Goal: Task Accomplishment & Management: Use online tool/utility

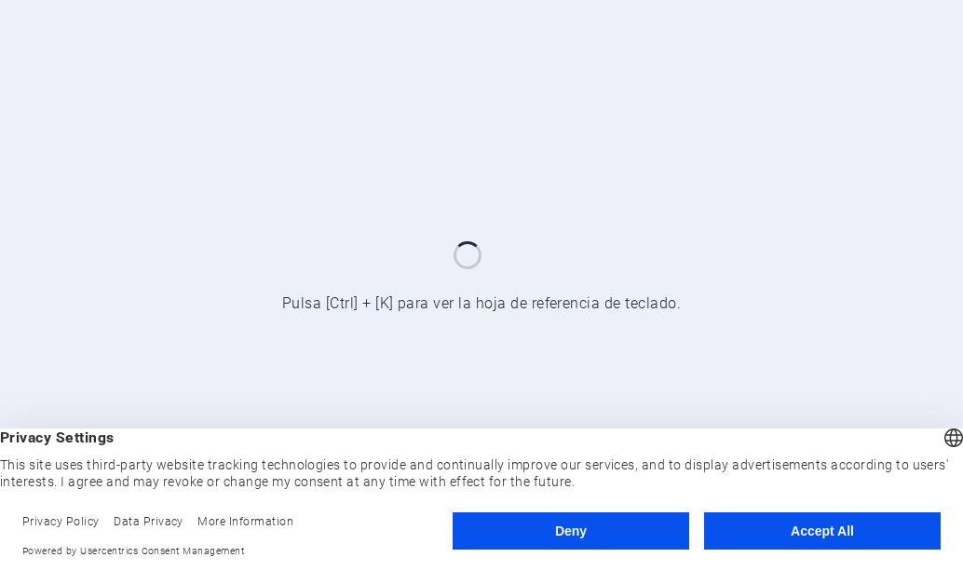
click at [809, 541] on button "Accept All" at bounding box center [822, 530] width 236 height 37
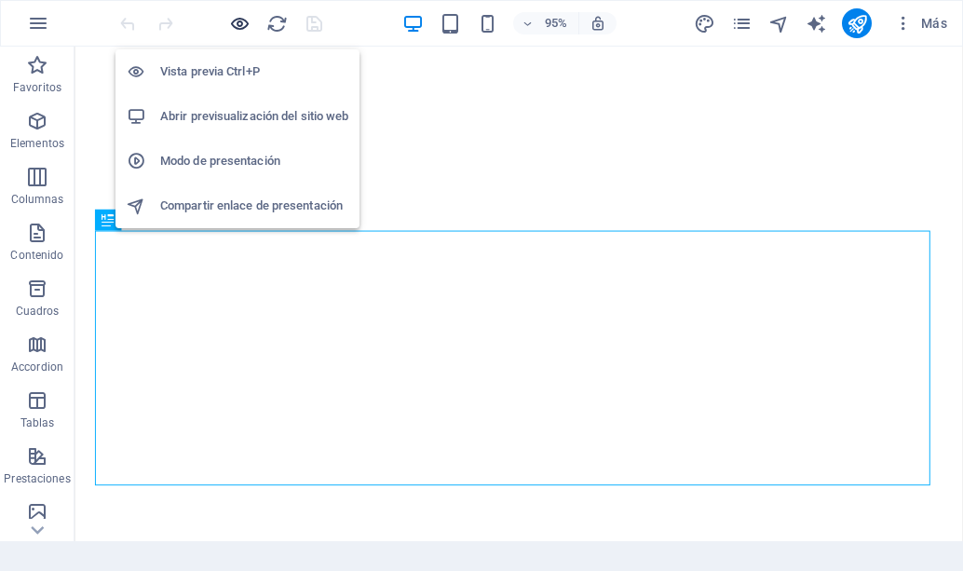
click at [235, 26] on icon "button" at bounding box center [239, 23] width 21 height 21
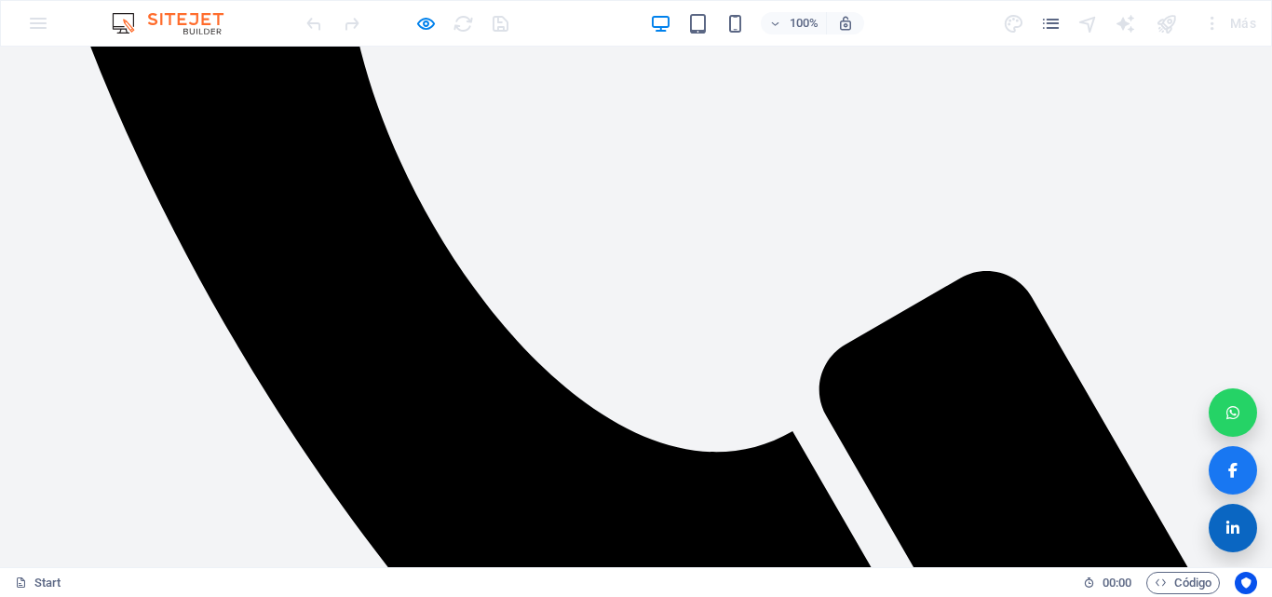
scroll to position [1779, 0]
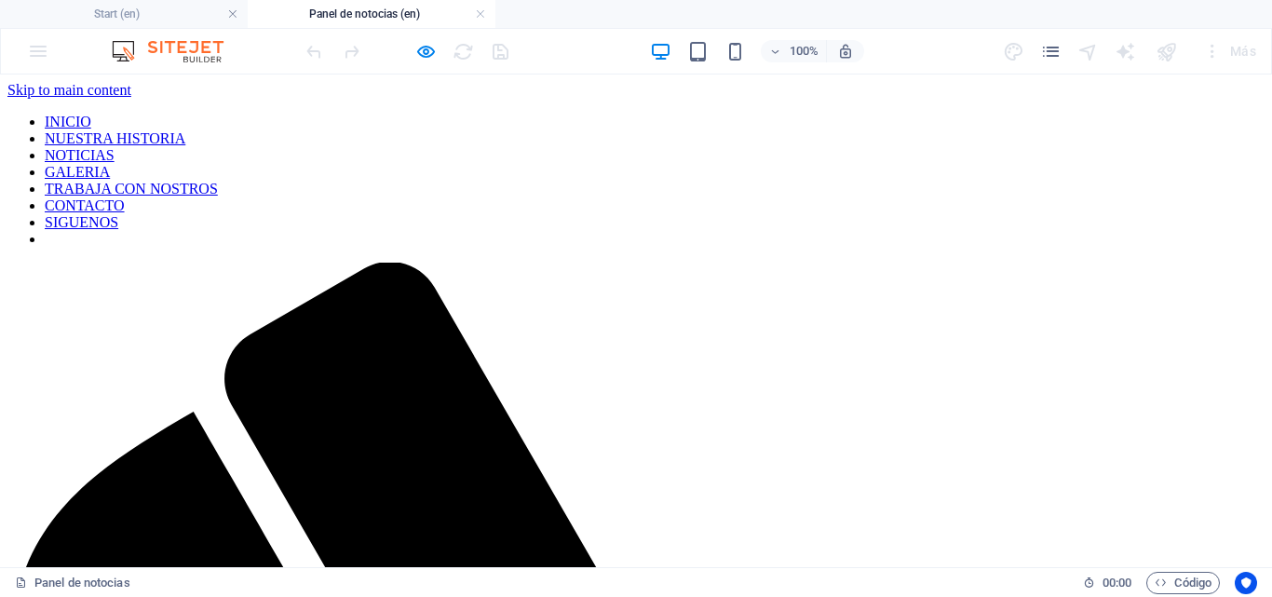
scroll to position [43, 0]
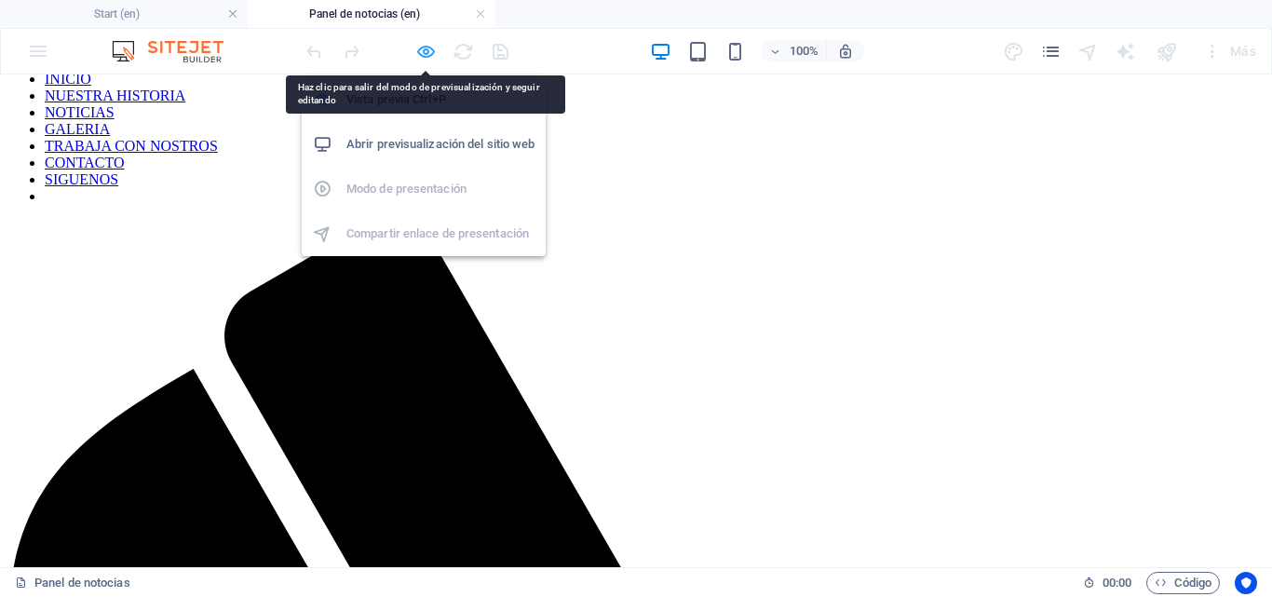
click at [423, 54] on icon "button" at bounding box center [425, 51] width 21 height 21
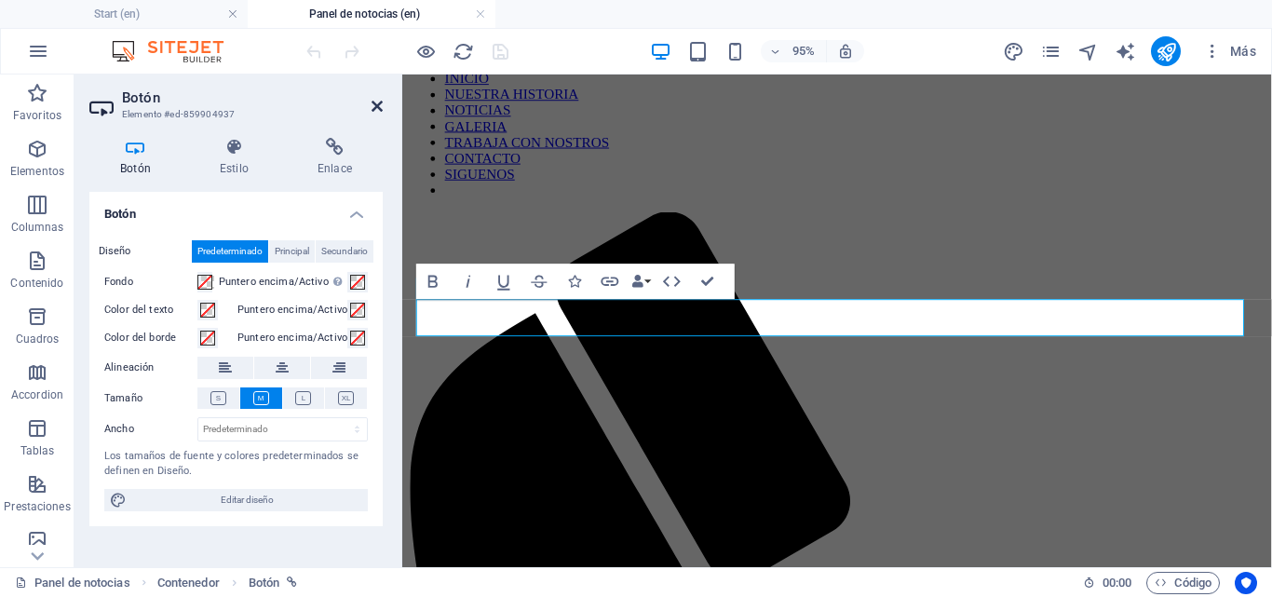
click at [380, 107] on icon at bounding box center [376, 106] width 11 height 15
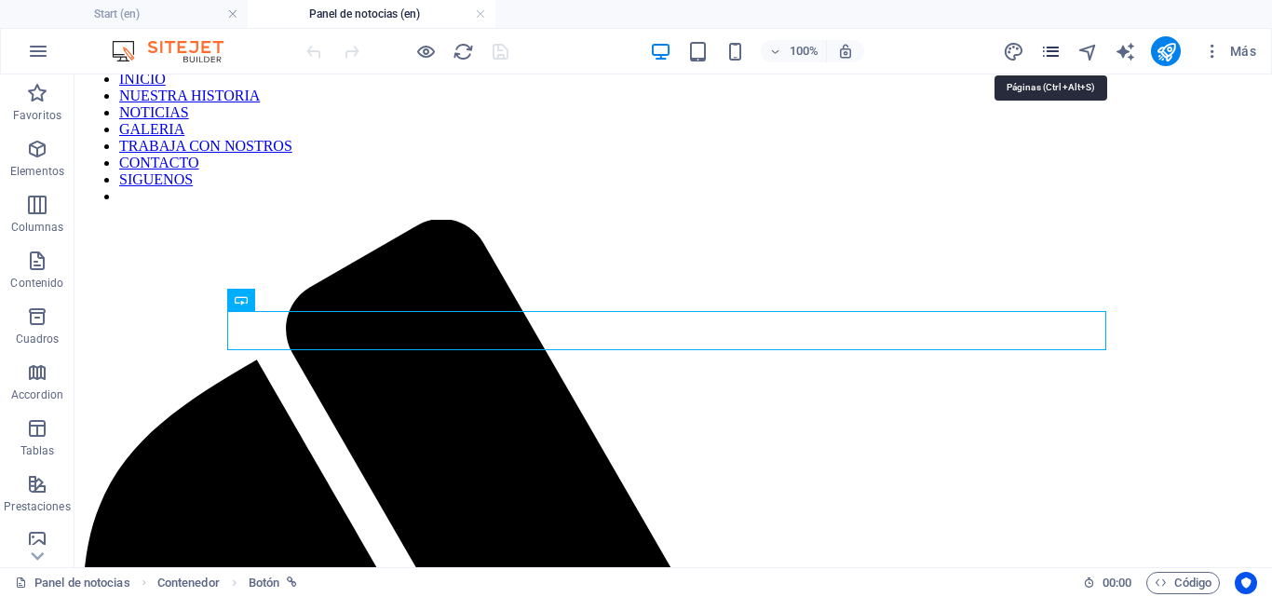
click at [962, 50] on icon "pages" at bounding box center [1050, 51] width 21 height 21
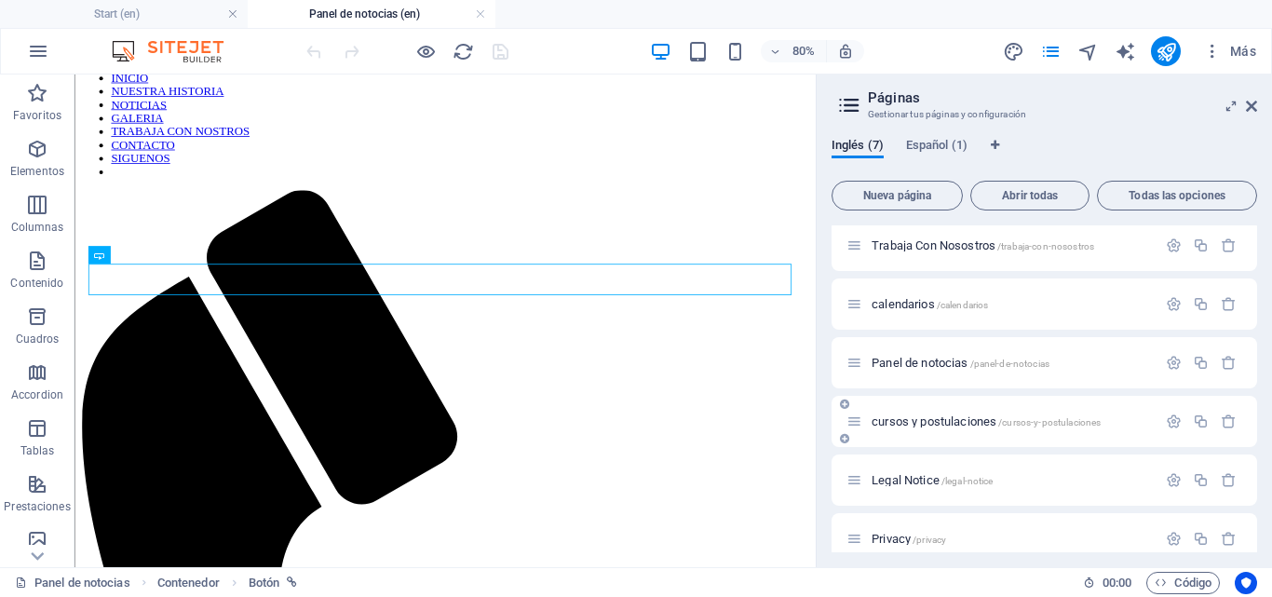
scroll to position [84, 0]
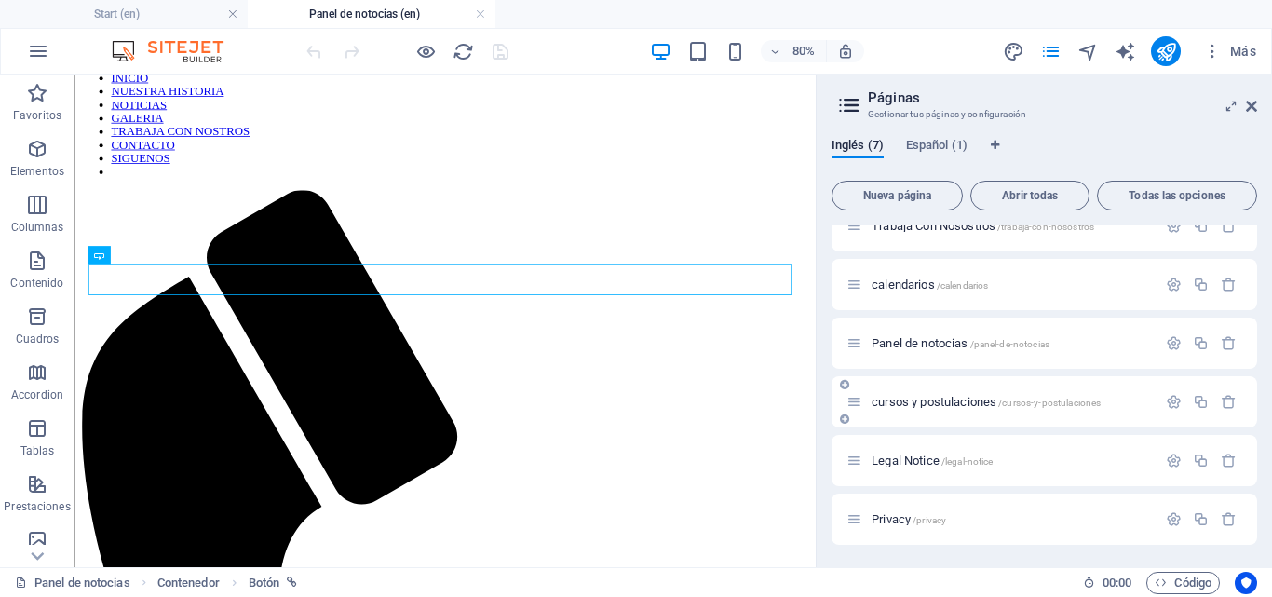
click at [962, 402] on span "cursos y postulaciones /cursos-y-postulaciones" at bounding box center [985, 402] width 229 height 14
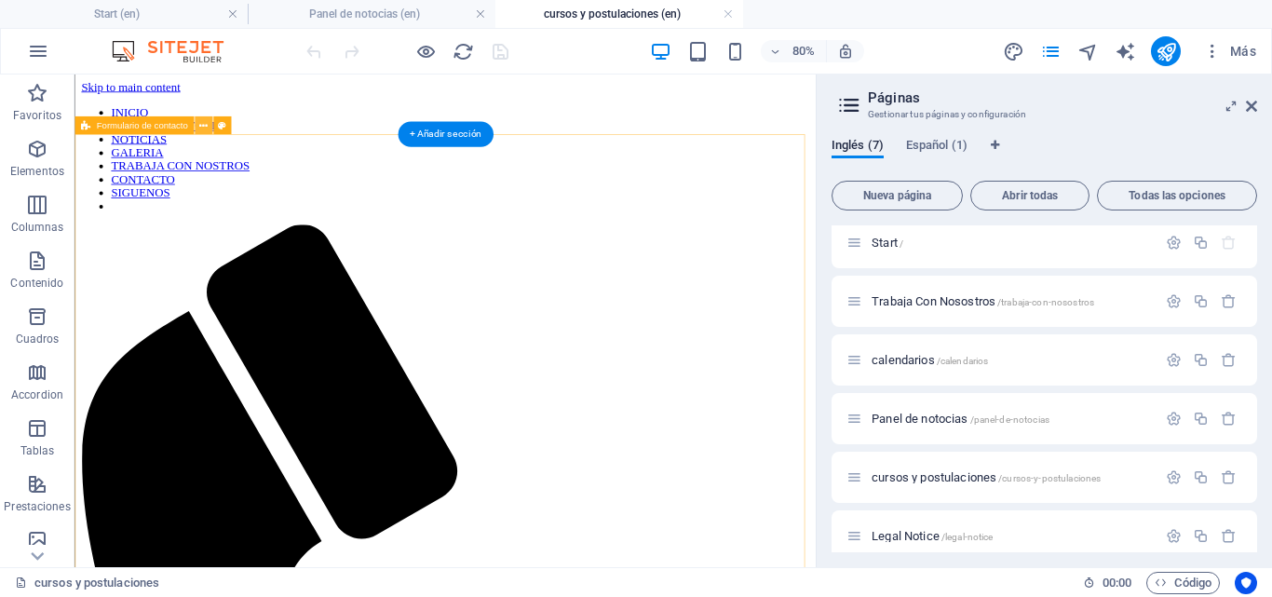
scroll to position [0, 0]
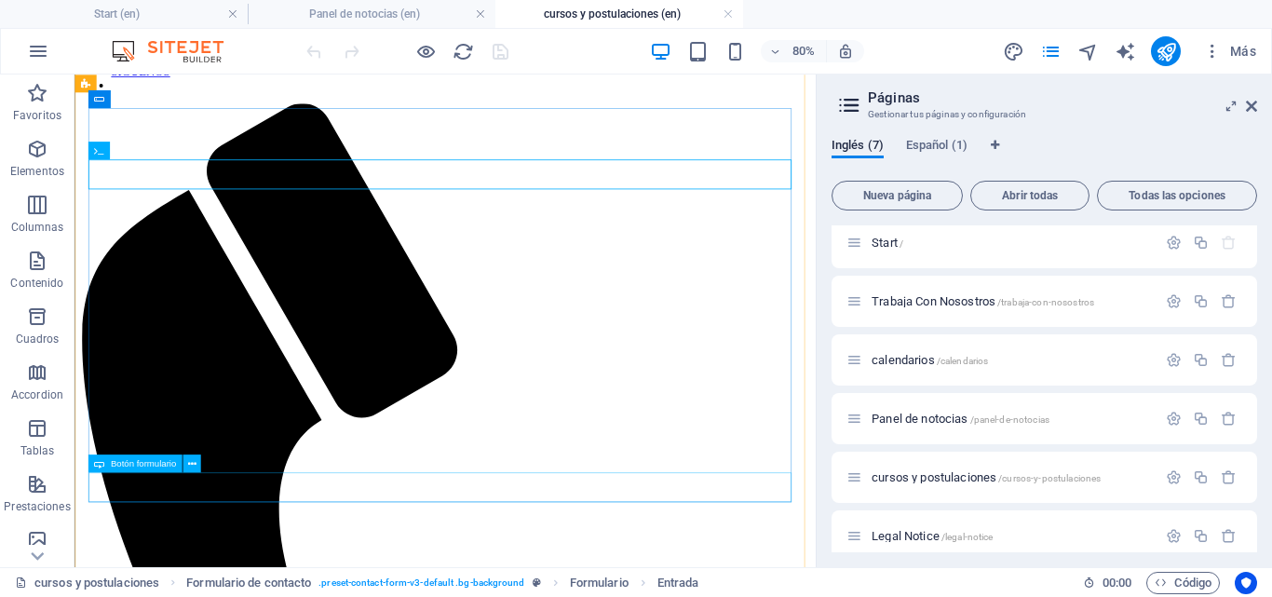
scroll to position [153, 0]
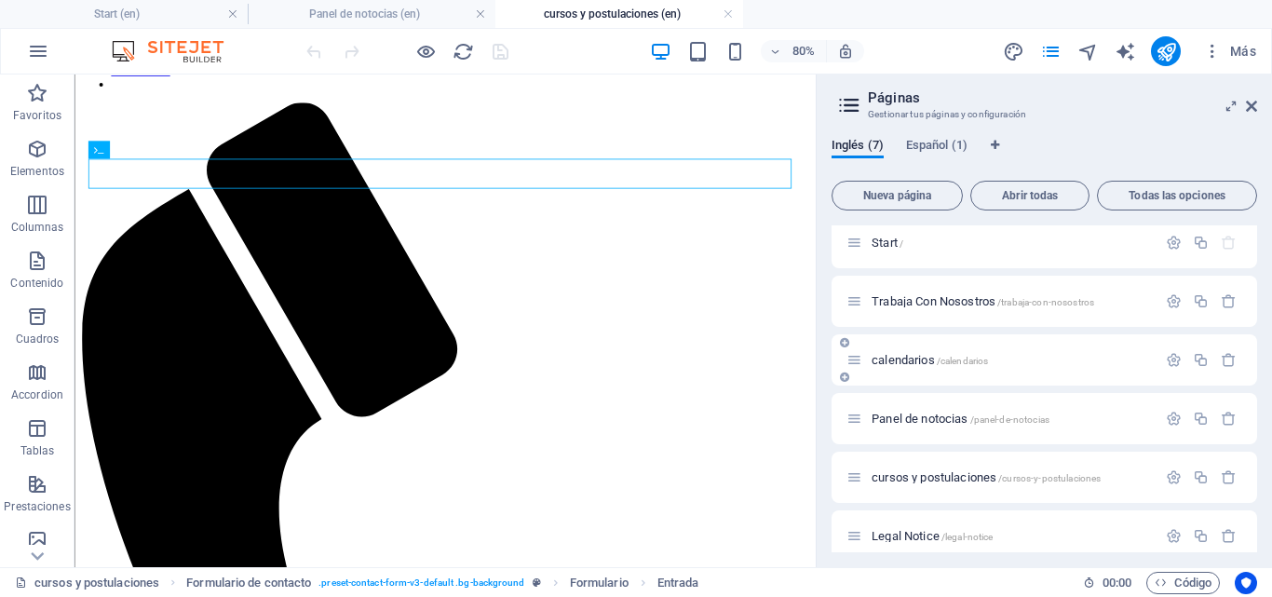
click at [962, 377] on div "calendarios /calendarios" at bounding box center [1043, 359] width 425 height 51
click at [916, 358] on span "calendarios /calendarios" at bounding box center [929, 360] width 116 height 14
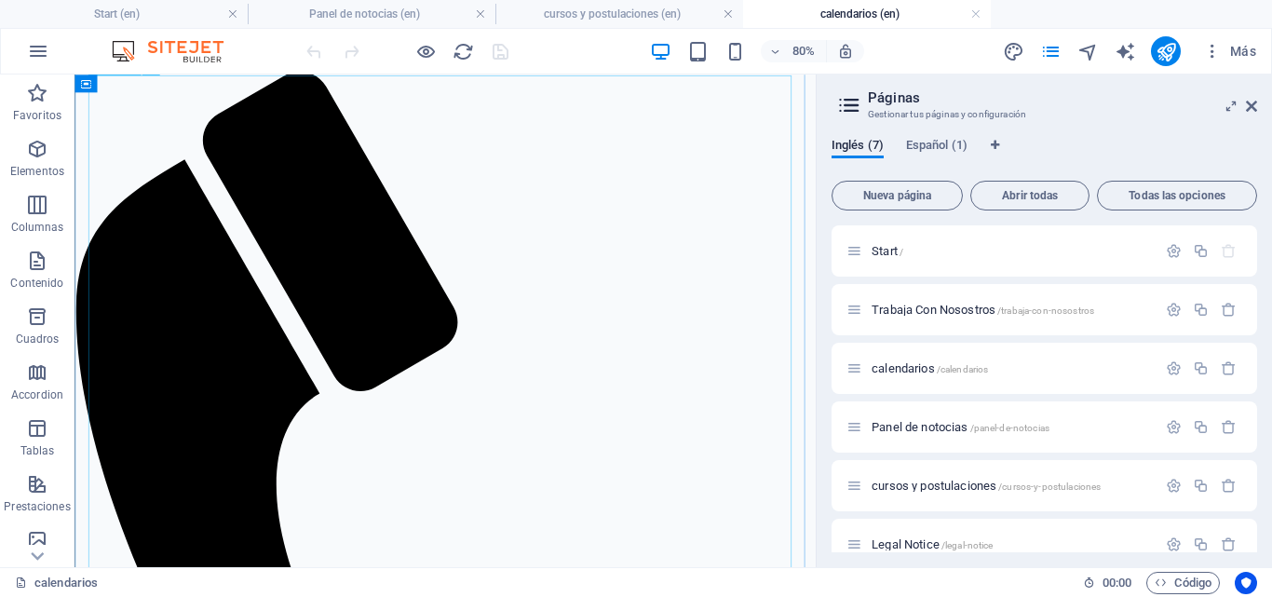
scroll to position [0, 0]
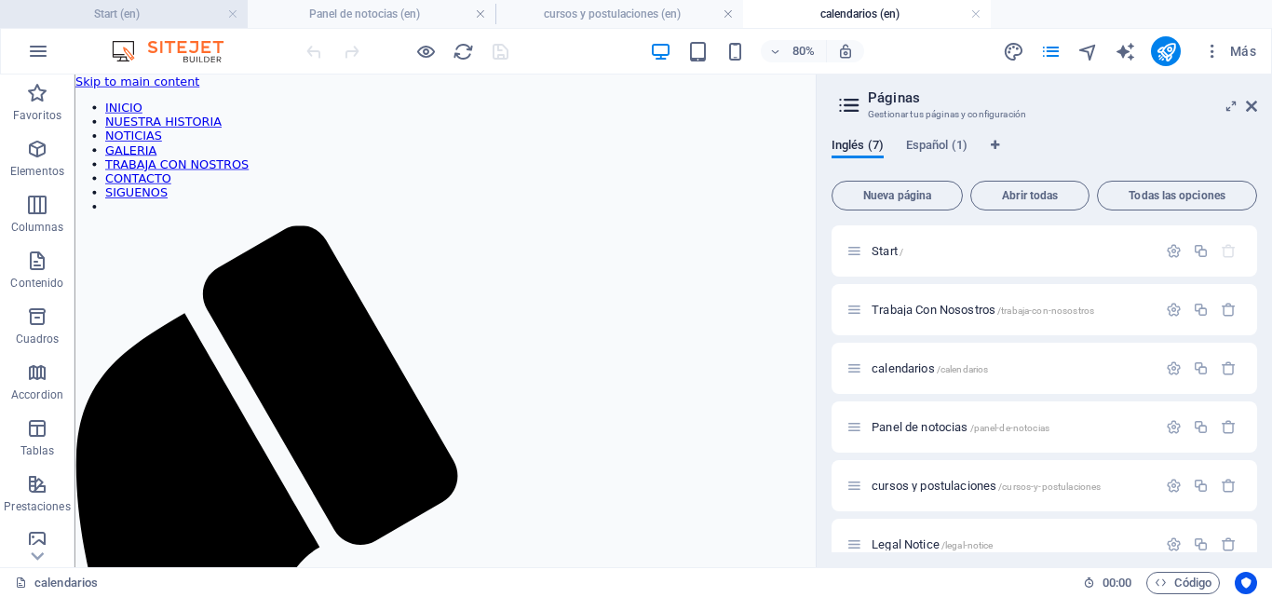
click at [182, 12] on h4 "Start (en)" at bounding box center [124, 14] width 248 height 20
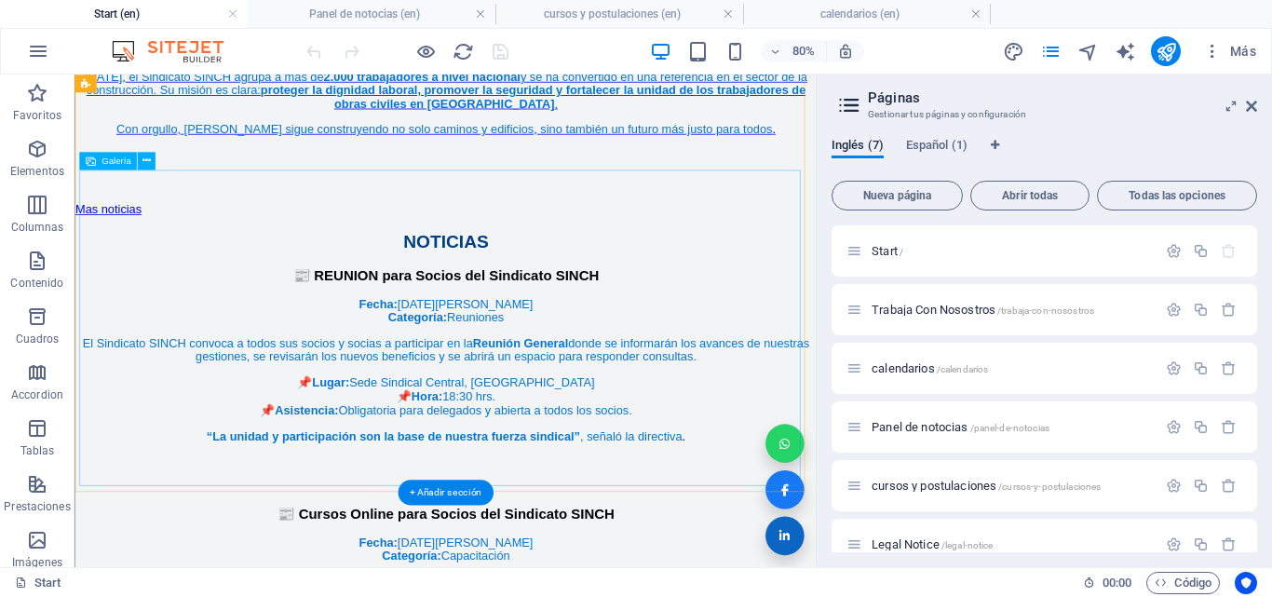
scroll to position [3270, 0]
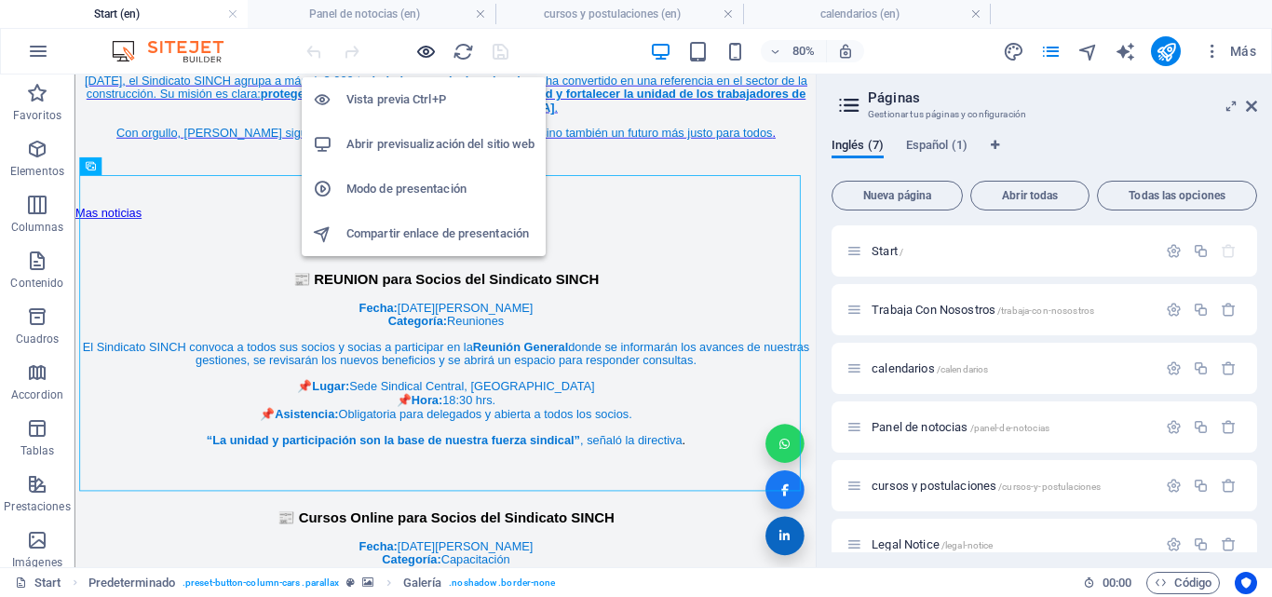
click at [430, 52] on icon "button" at bounding box center [425, 51] width 21 height 21
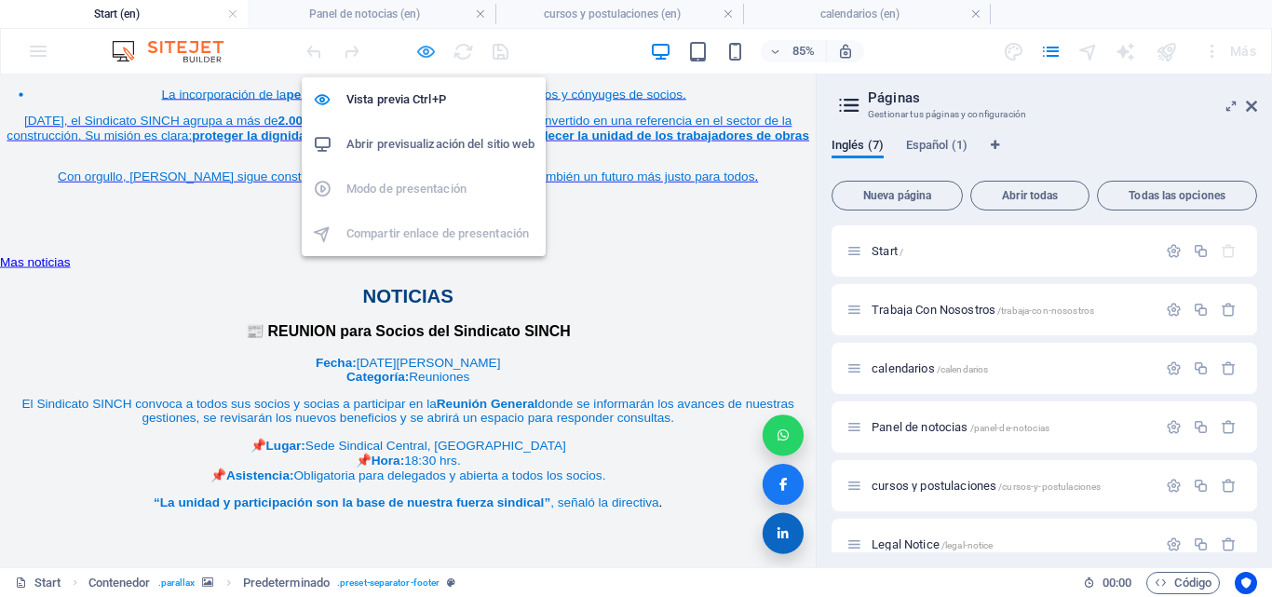
click at [425, 50] on icon "button" at bounding box center [425, 51] width 21 height 21
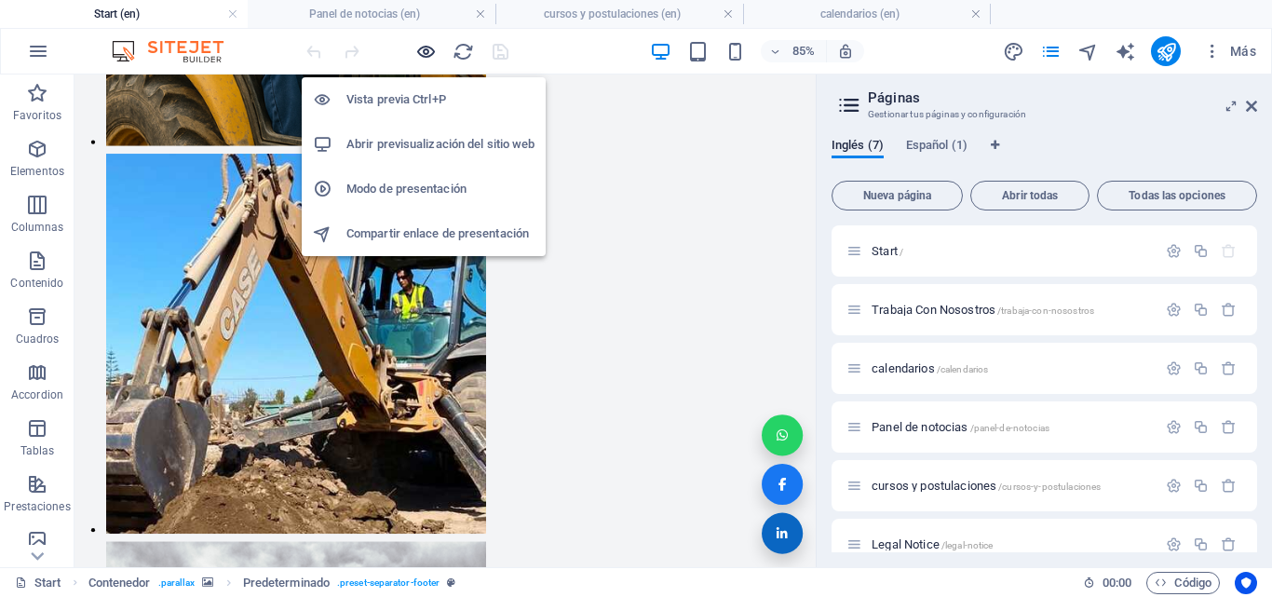
click at [425, 50] on icon "button" at bounding box center [425, 51] width 21 height 21
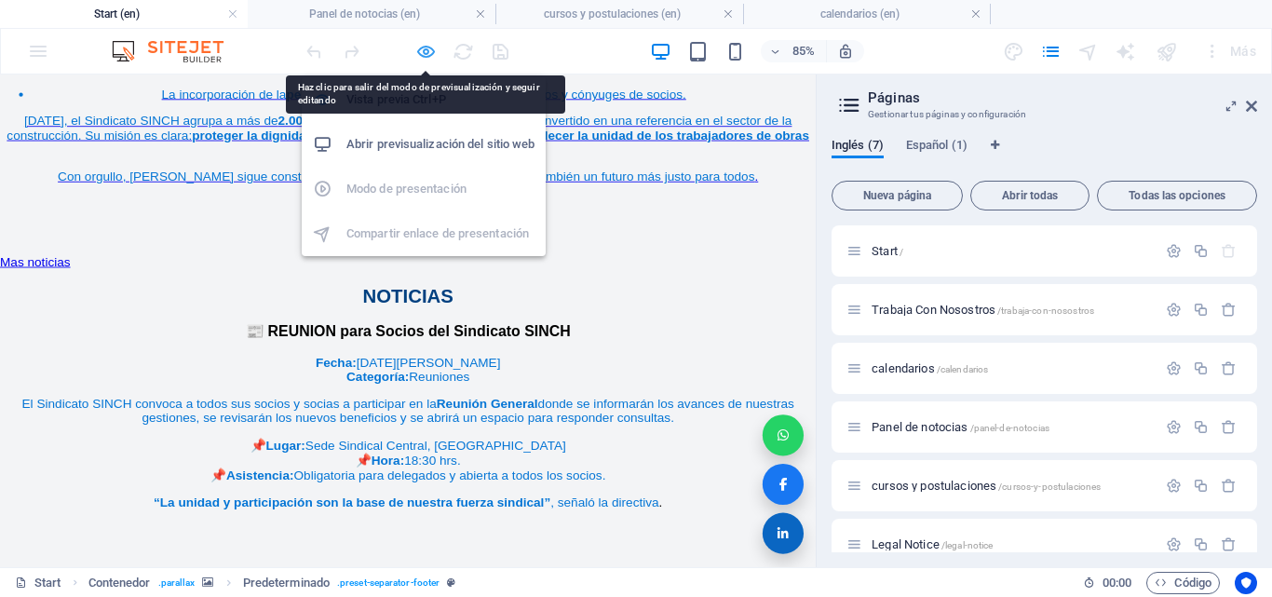
click at [425, 54] on icon "button" at bounding box center [425, 51] width 21 height 21
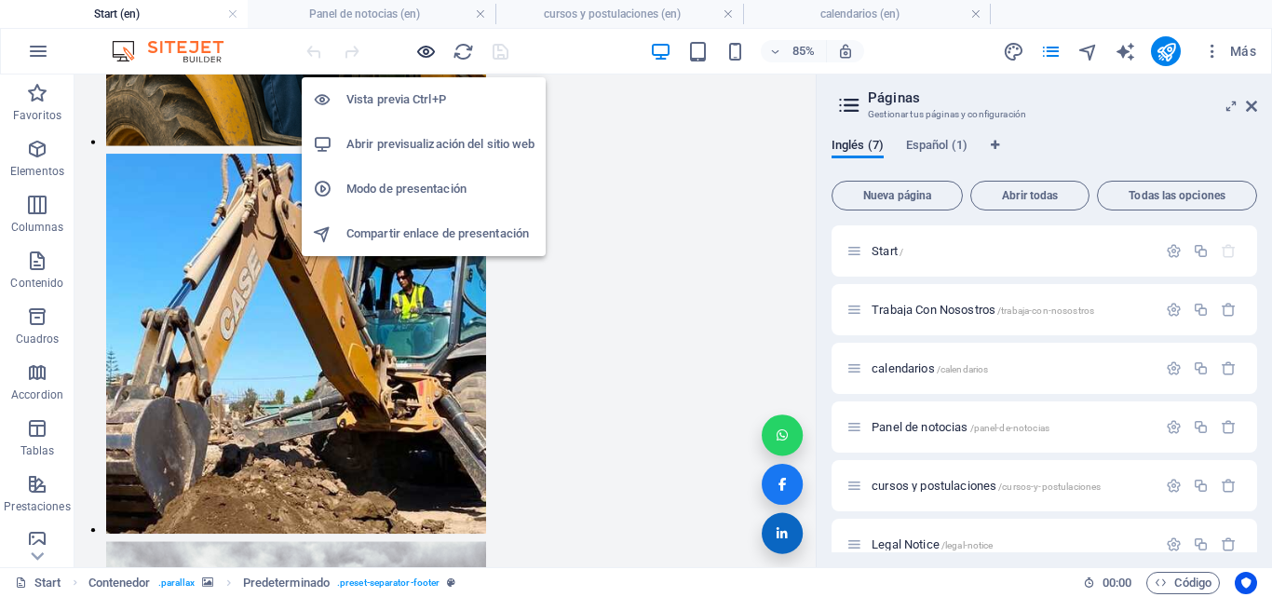
click at [425, 54] on icon "button" at bounding box center [425, 51] width 21 height 21
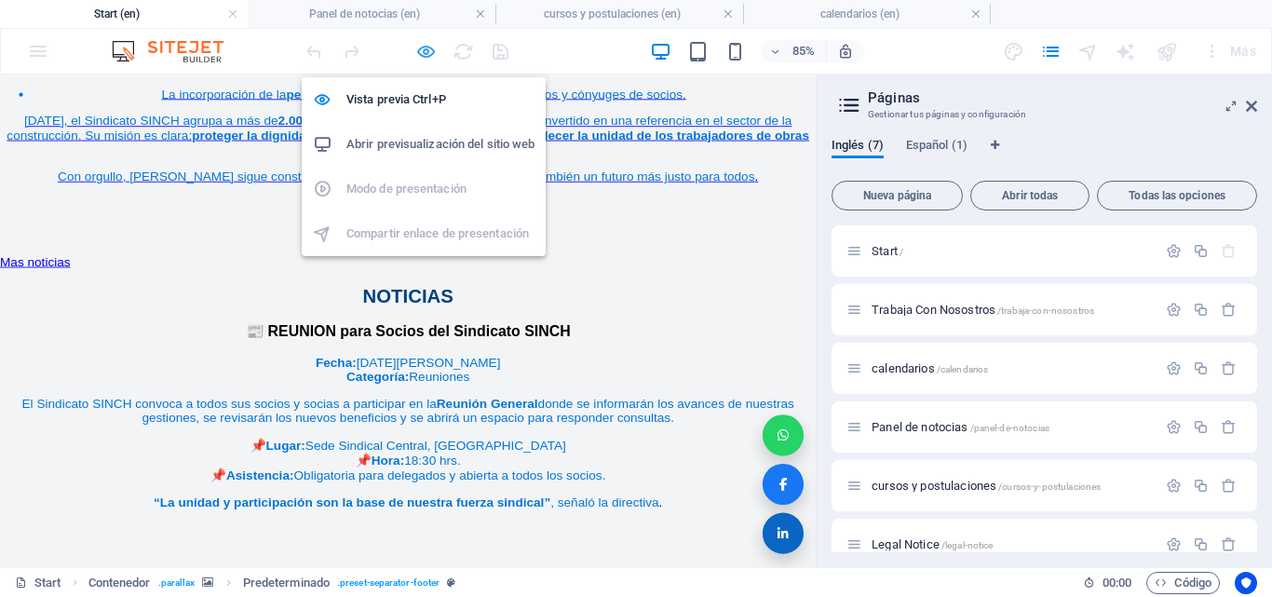
click at [425, 54] on icon "button" at bounding box center [425, 51] width 21 height 21
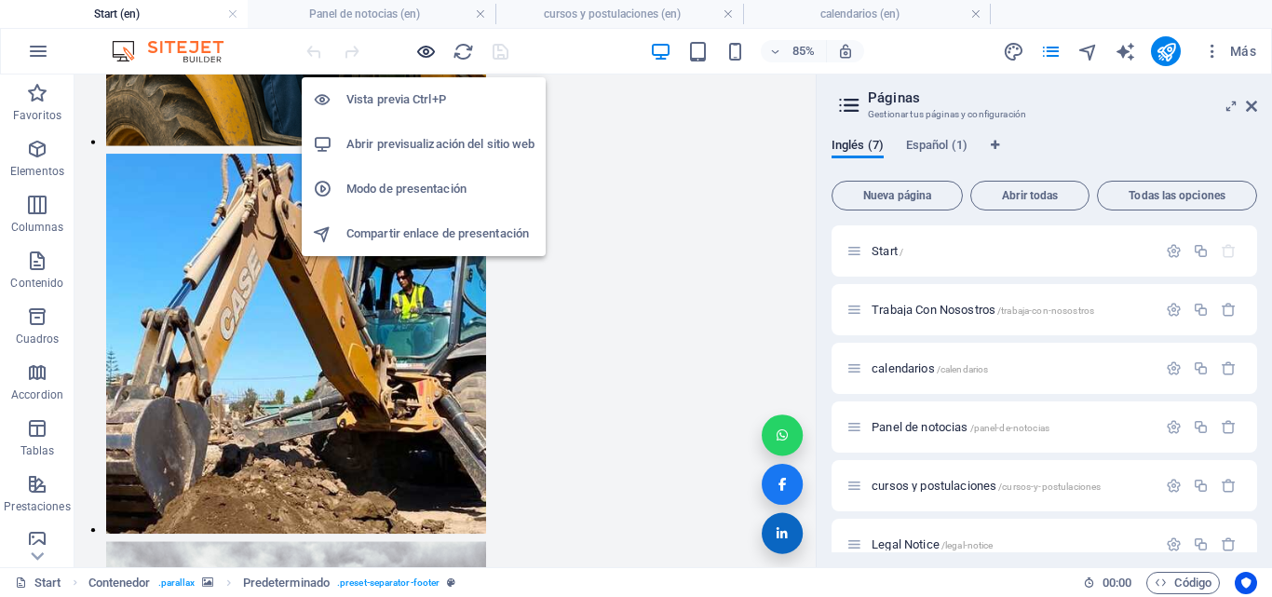
click at [425, 54] on icon "button" at bounding box center [425, 51] width 21 height 21
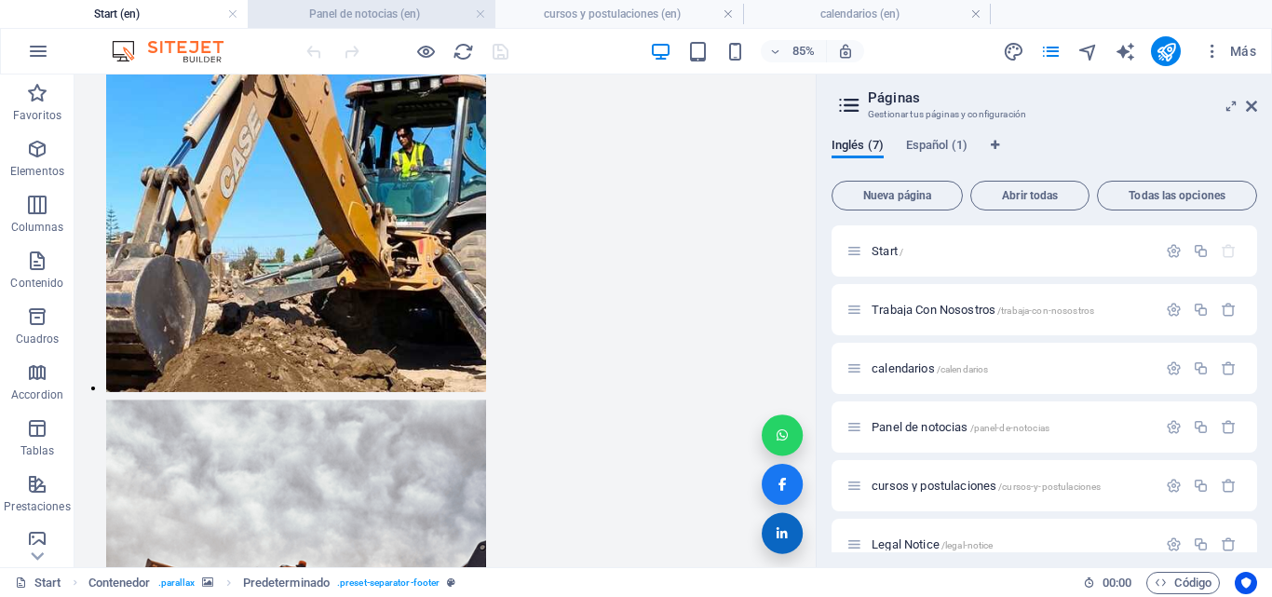
click at [359, 11] on h4 "Panel de notocias (en)" at bounding box center [372, 14] width 248 height 20
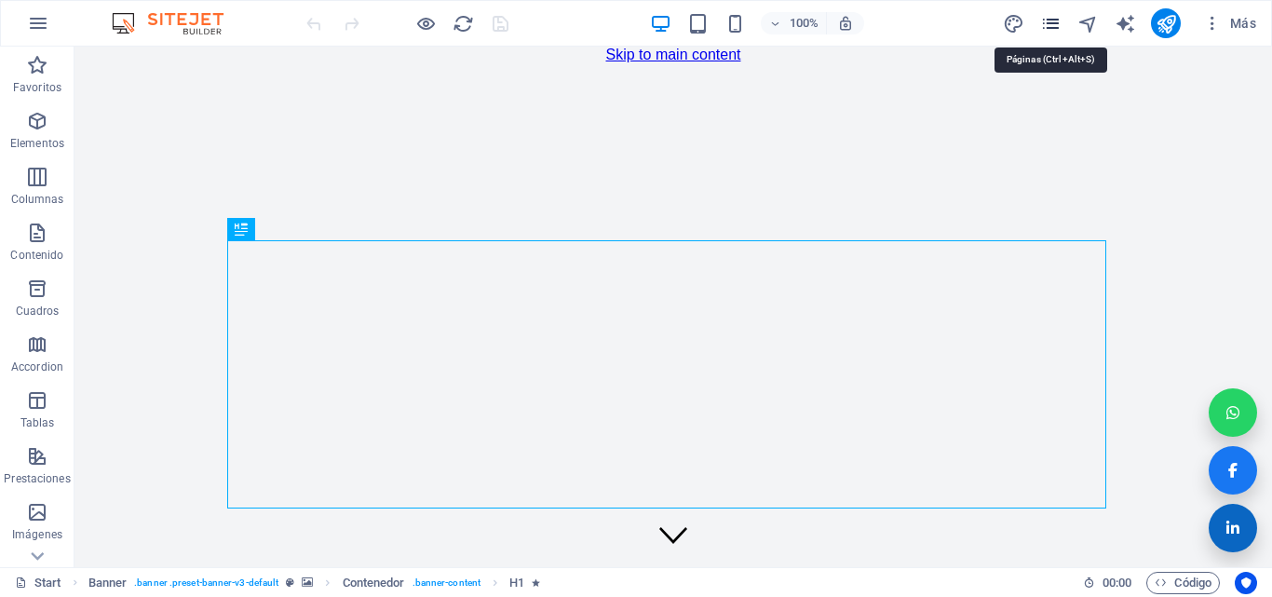
click at [1049, 20] on icon "pages" at bounding box center [1050, 23] width 21 height 21
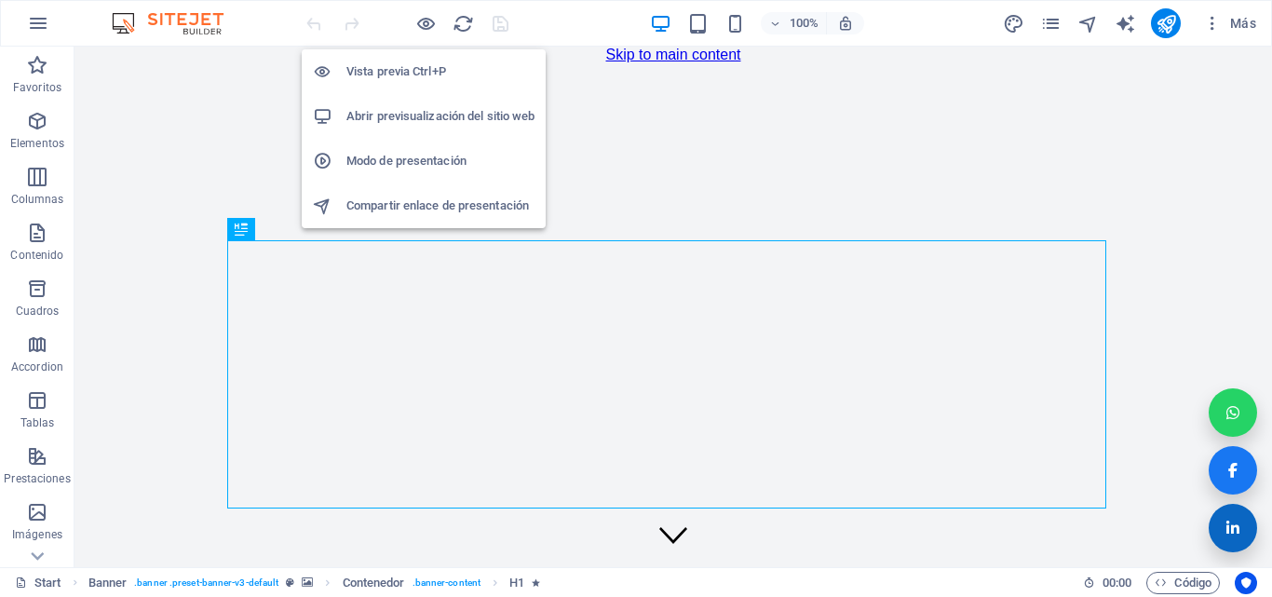
click at [402, 196] on h6 "Compartir enlace de presentación" at bounding box center [440, 206] width 188 height 22
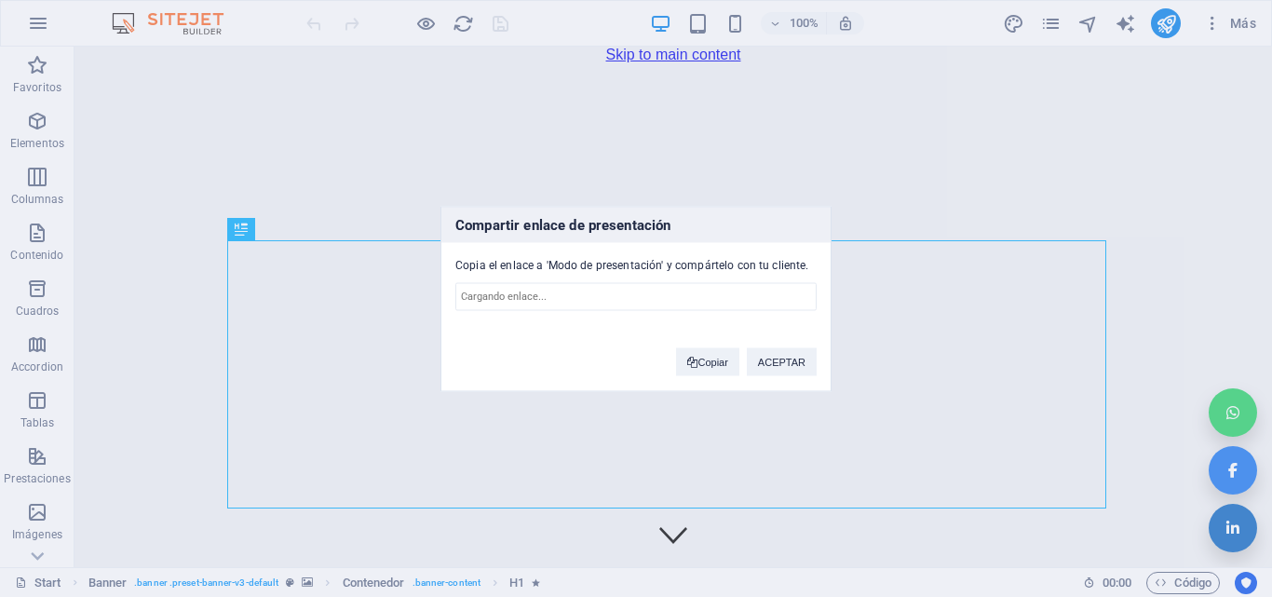
type input "https://cms.sitehub.io/presentation/2084989/8010a3d918b77f1b841ea422eaff731dc28…"
click at [703, 362] on button "Copiar" at bounding box center [707, 361] width 62 height 28
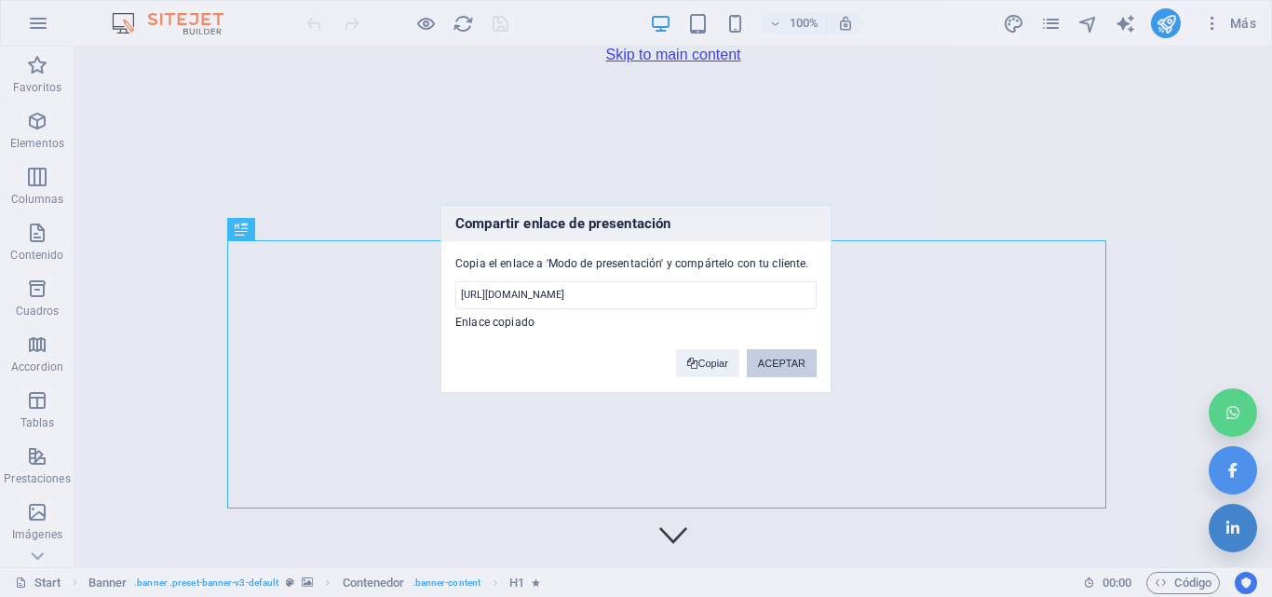
click at [793, 371] on button "ACEPTAR" at bounding box center [782, 363] width 70 height 28
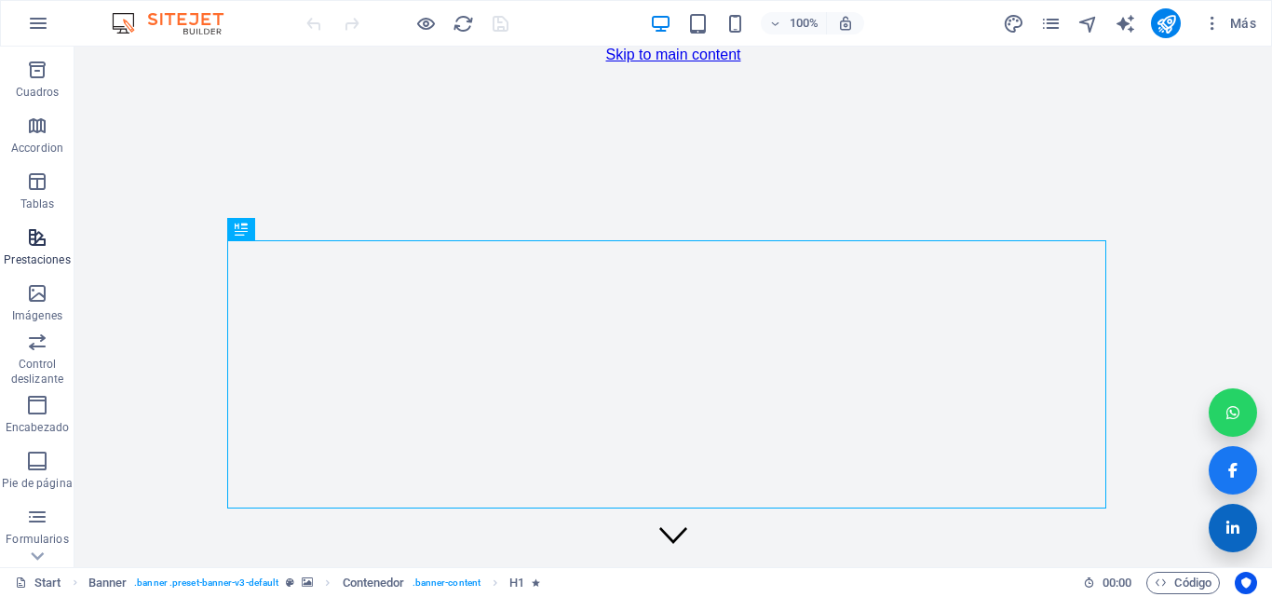
scroll to position [317, 0]
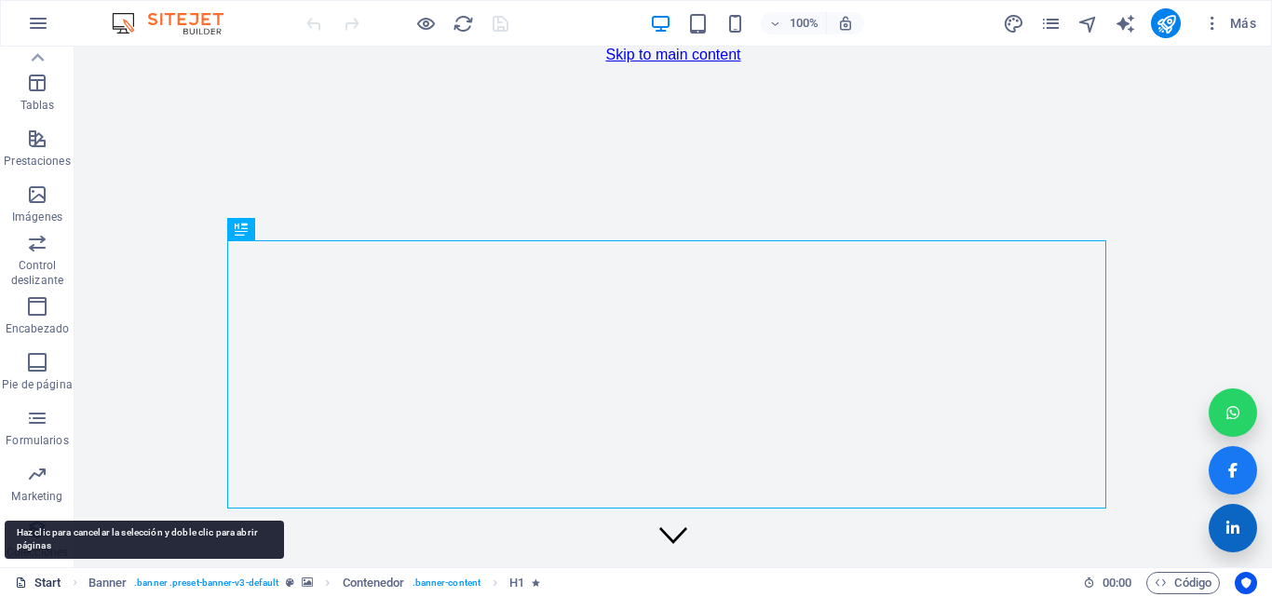
click at [51, 584] on link "Start" at bounding box center [38, 583] width 47 height 22
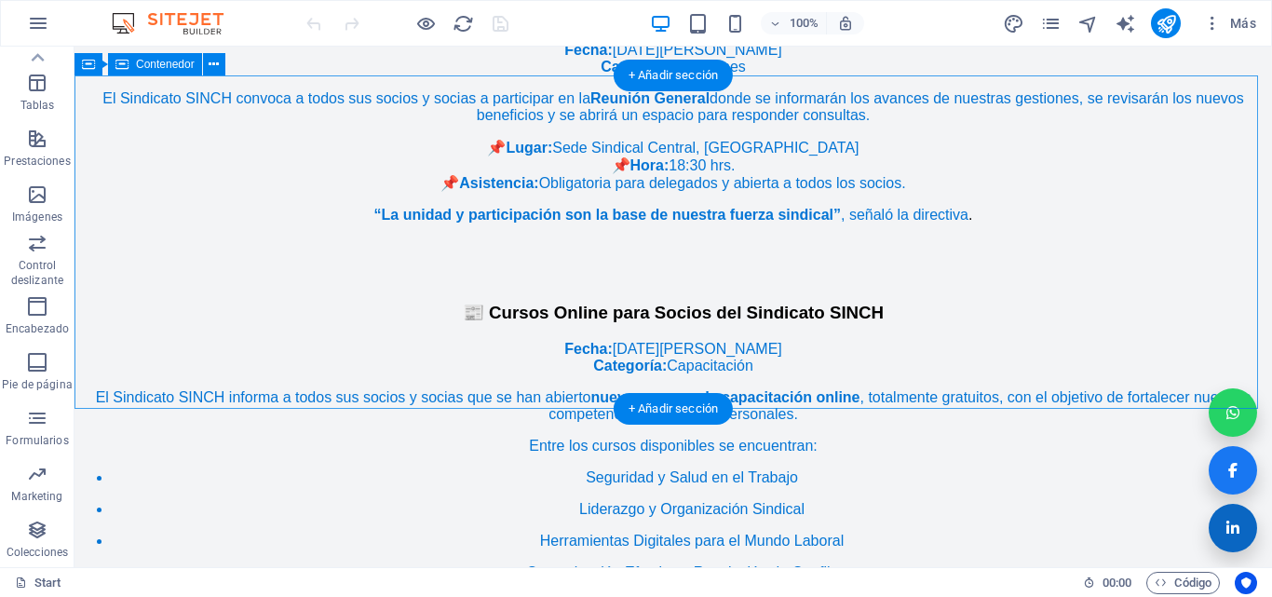
scroll to position [3880, 0]
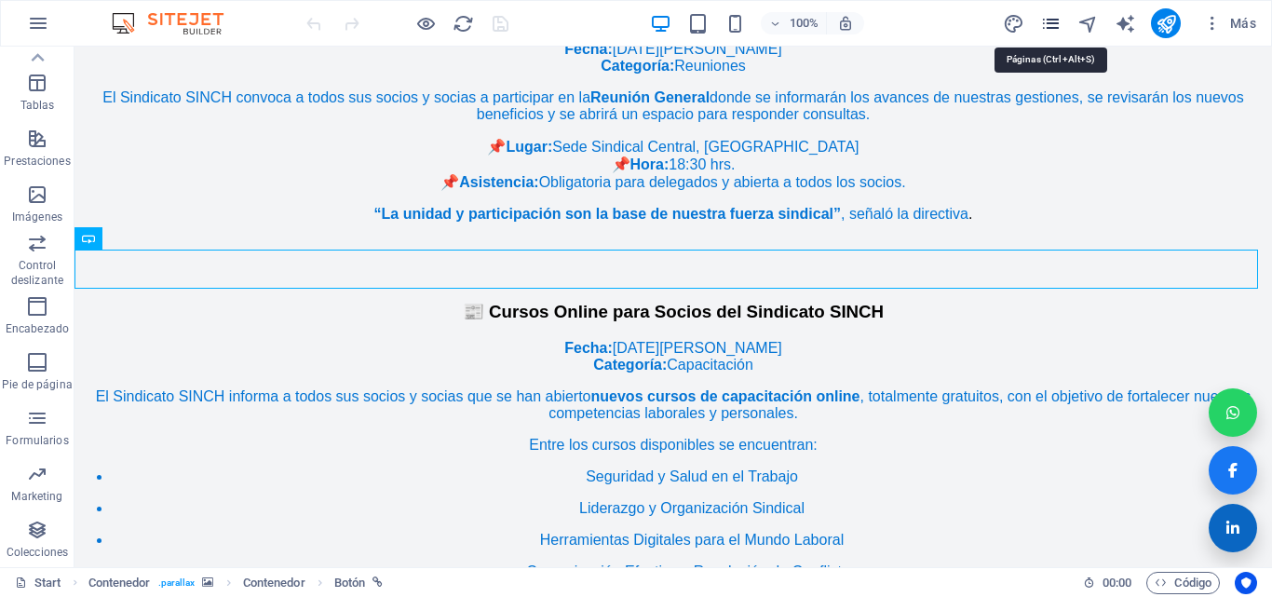
click at [1046, 27] on icon "pages" at bounding box center [1050, 23] width 21 height 21
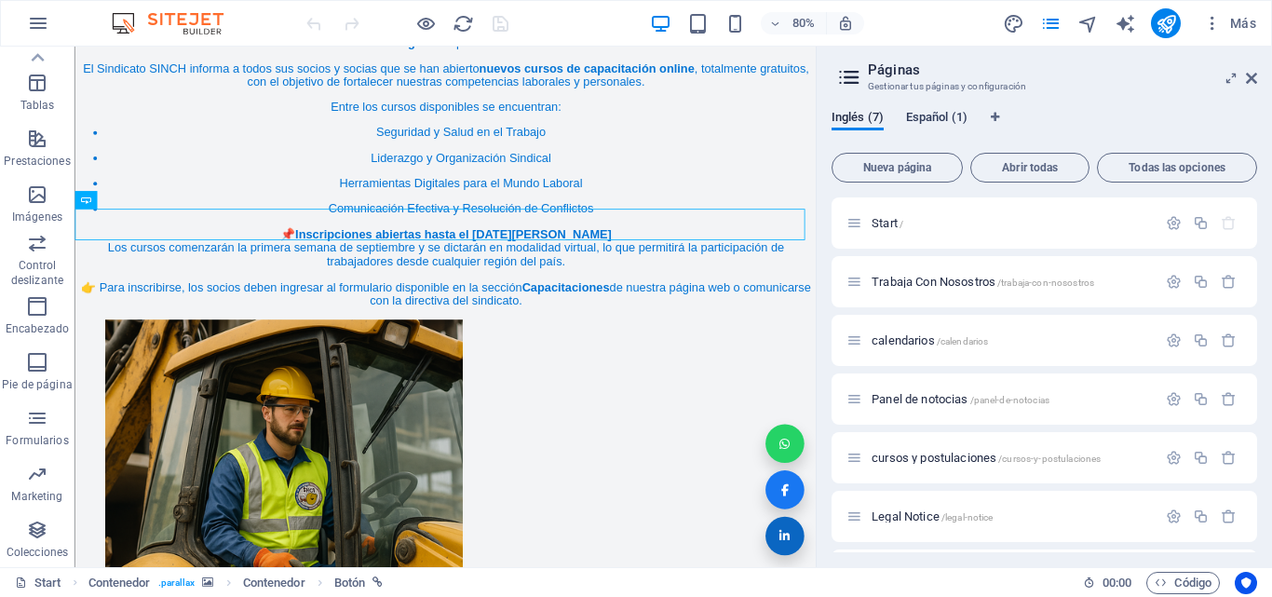
click at [938, 124] on span "Español (1)" at bounding box center [936, 119] width 61 height 26
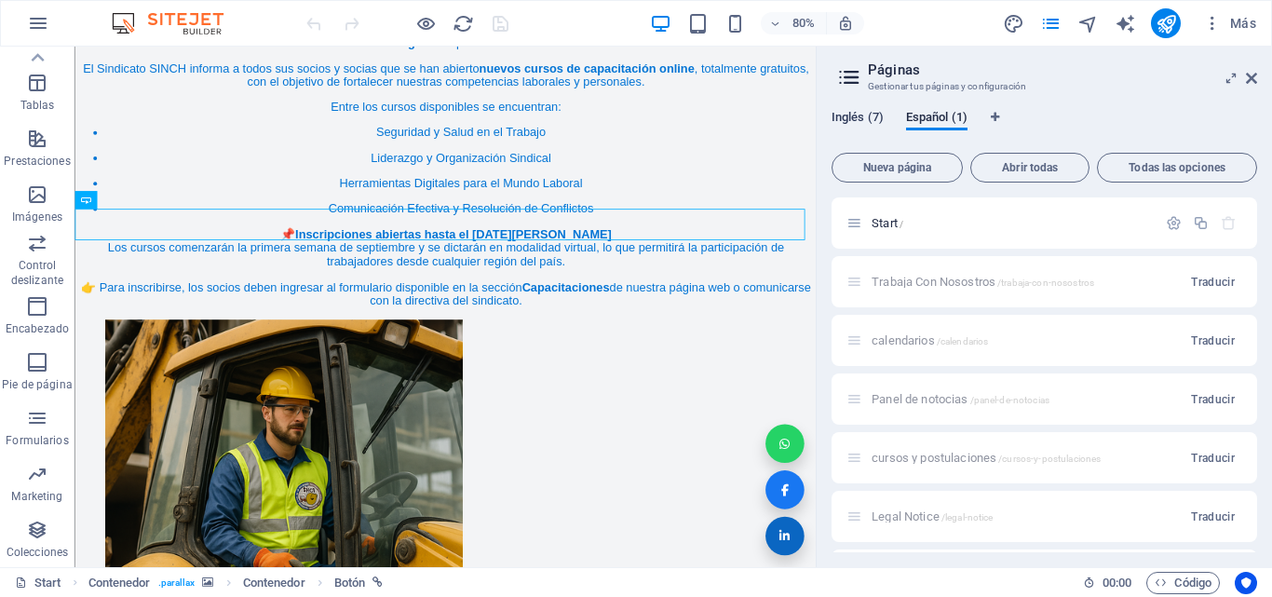
click at [857, 117] on span "Inglés (7)" at bounding box center [857, 119] width 52 height 26
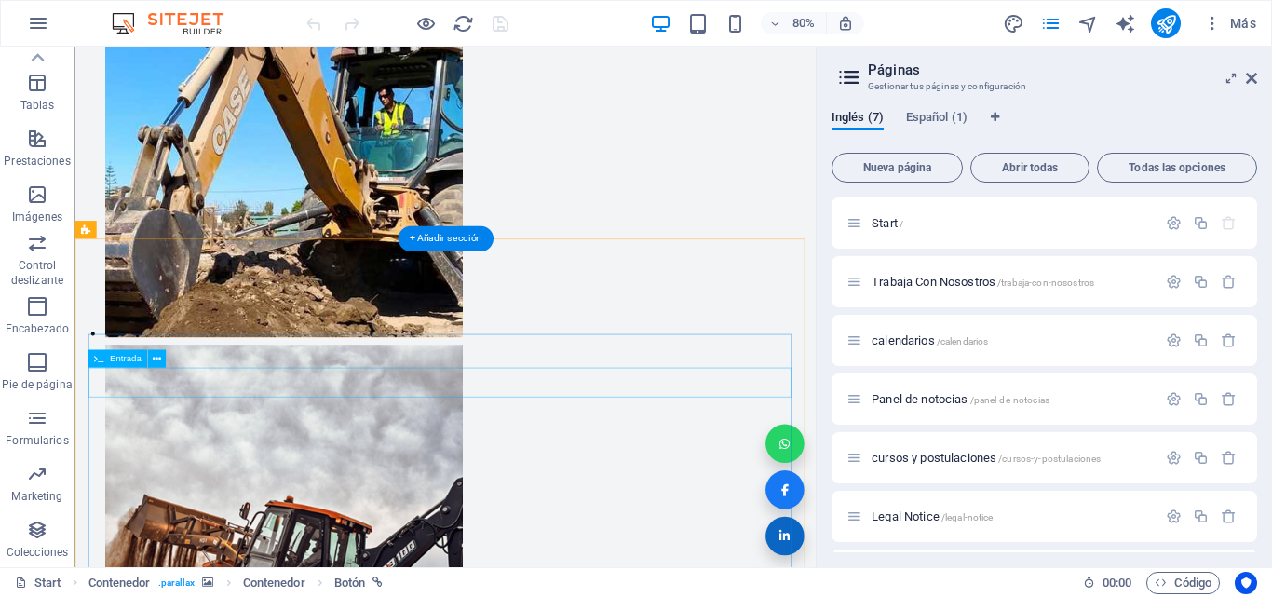
scroll to position [4762, 0]
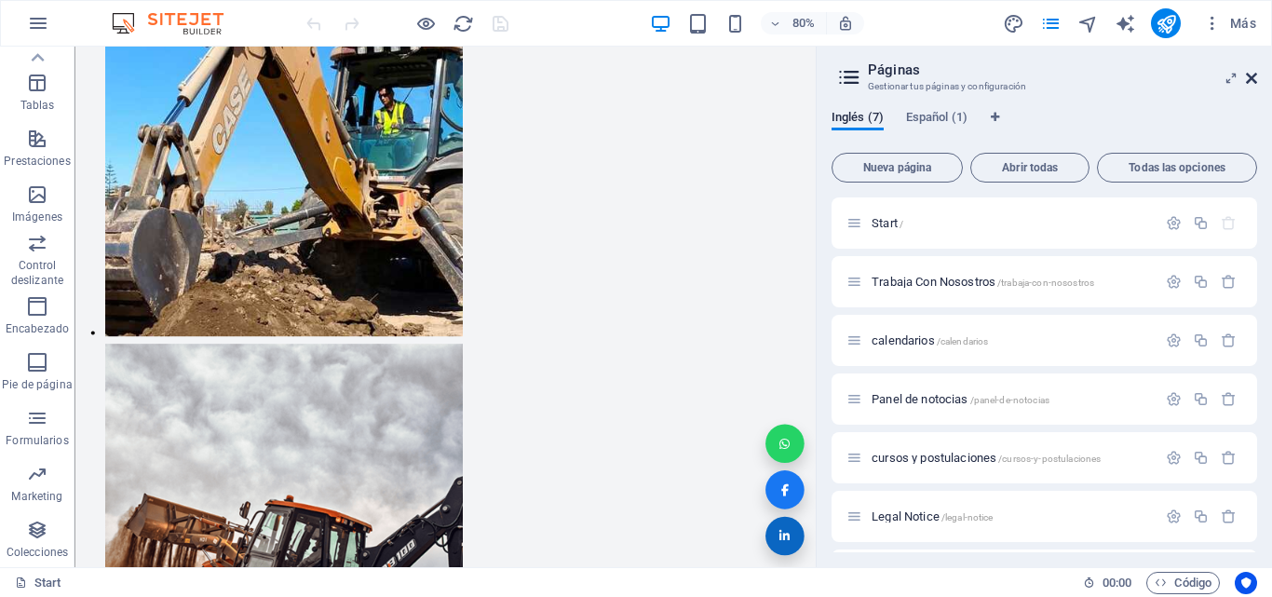
click at [1256, 80] on icon at bounding box center [1251, 78] width 11 height 15
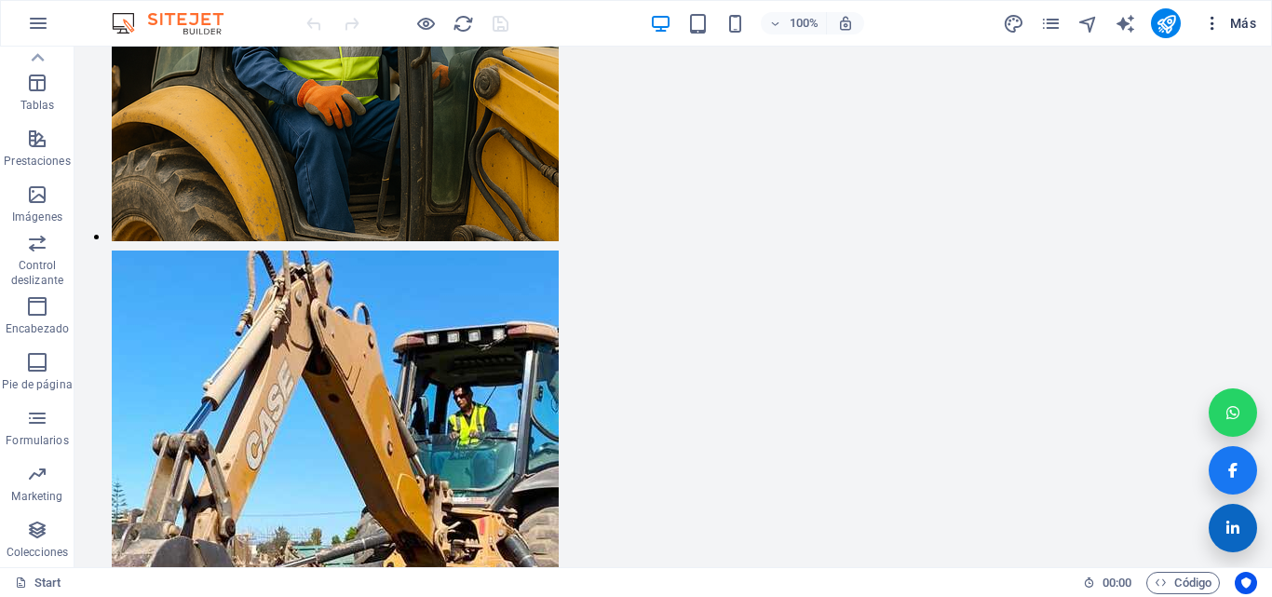
click at [1231, 22] on span "Más" at bounding box center [1229, 23] width 53 height 19
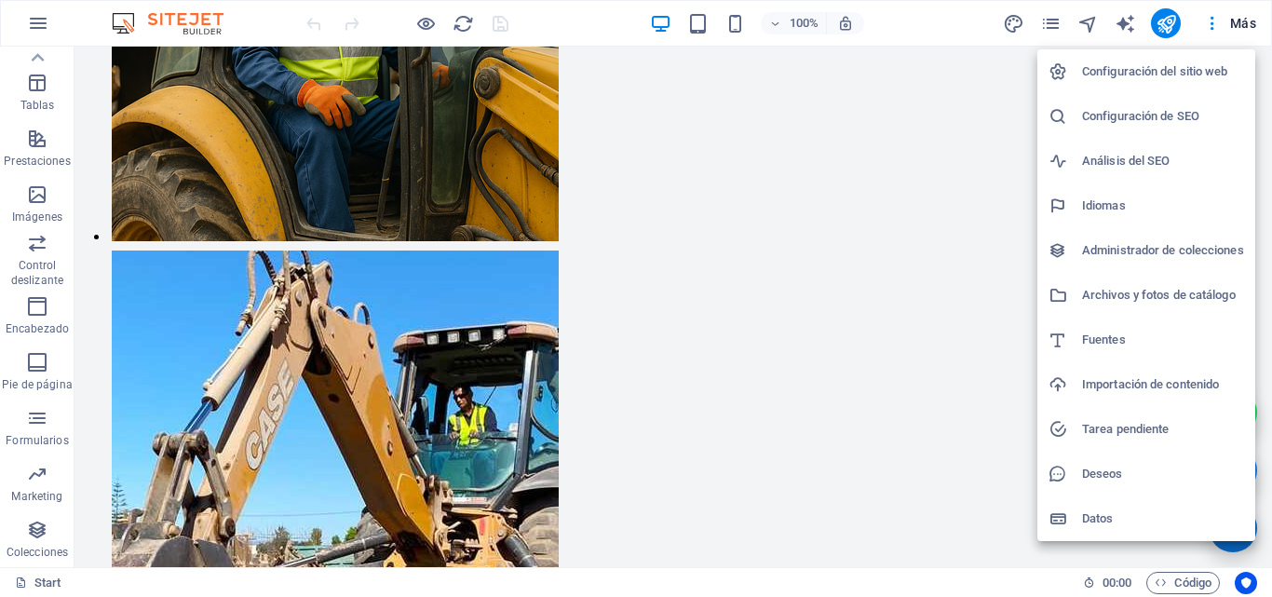
click at [1170, 386] on h6 "Importación de contenido" at bounding box center [1163, 384] width 162 height 22
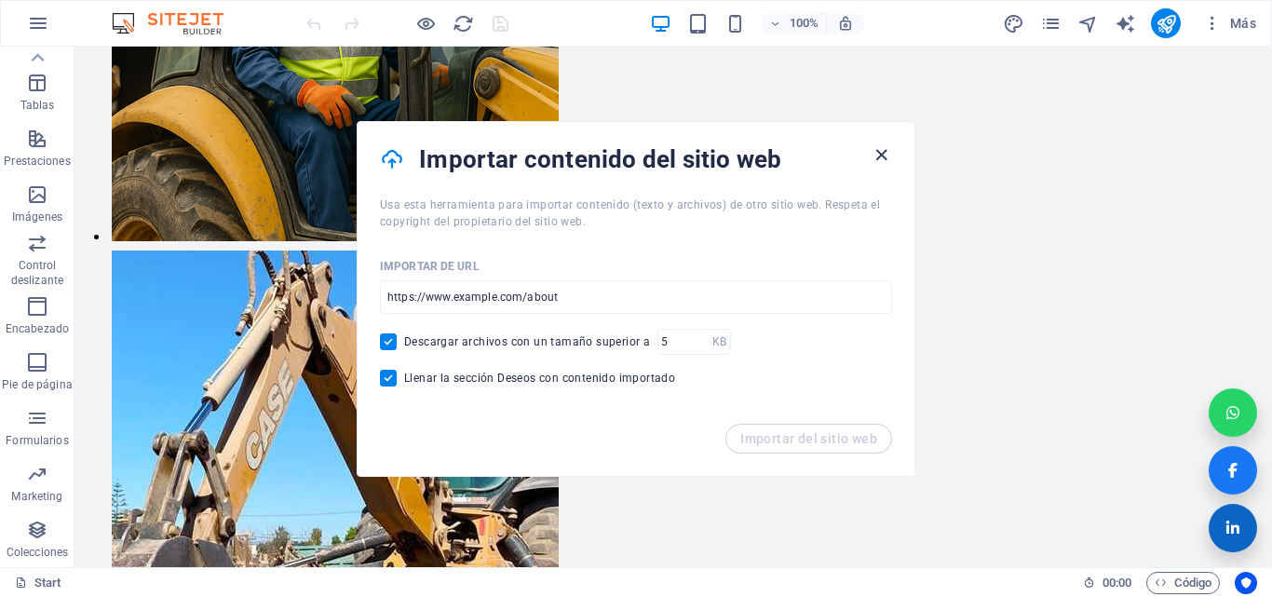
click at [881, 157] on icon "button" at bounding box center [881, 154] width 21 height 21
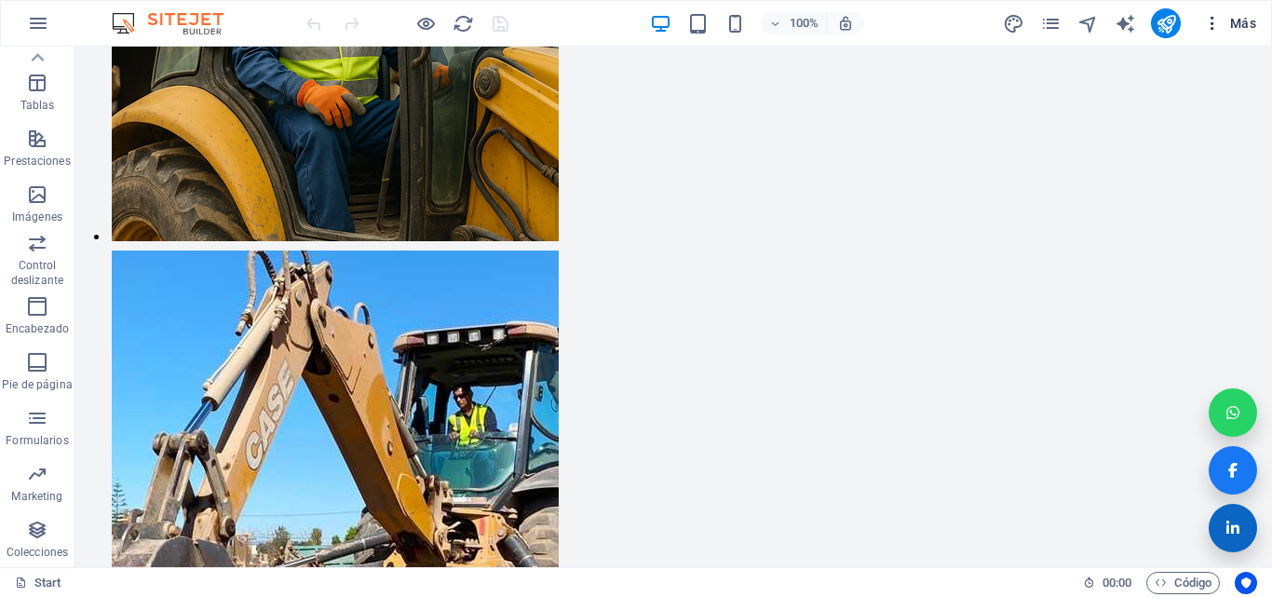
click at [1225, 28] on span "Más" at bounding box center [1229, 23] width 53 height 19
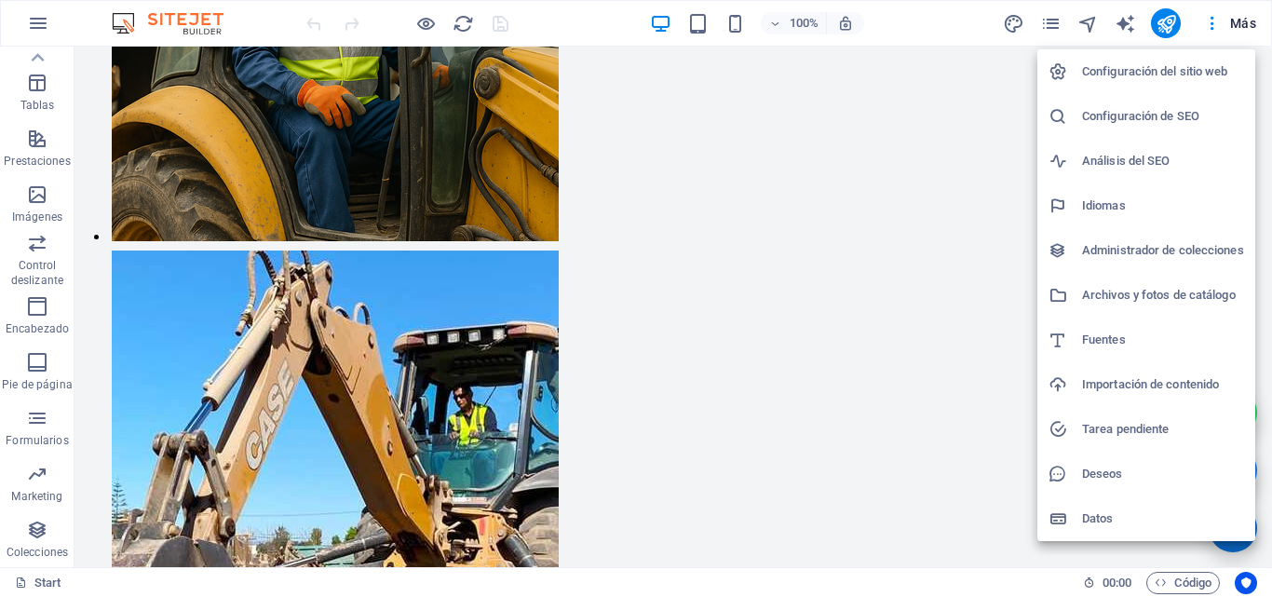
click at [1161, 78] on h6 "Configuración del sitio web" at bounding box center [1163, 72] width 162 height 22
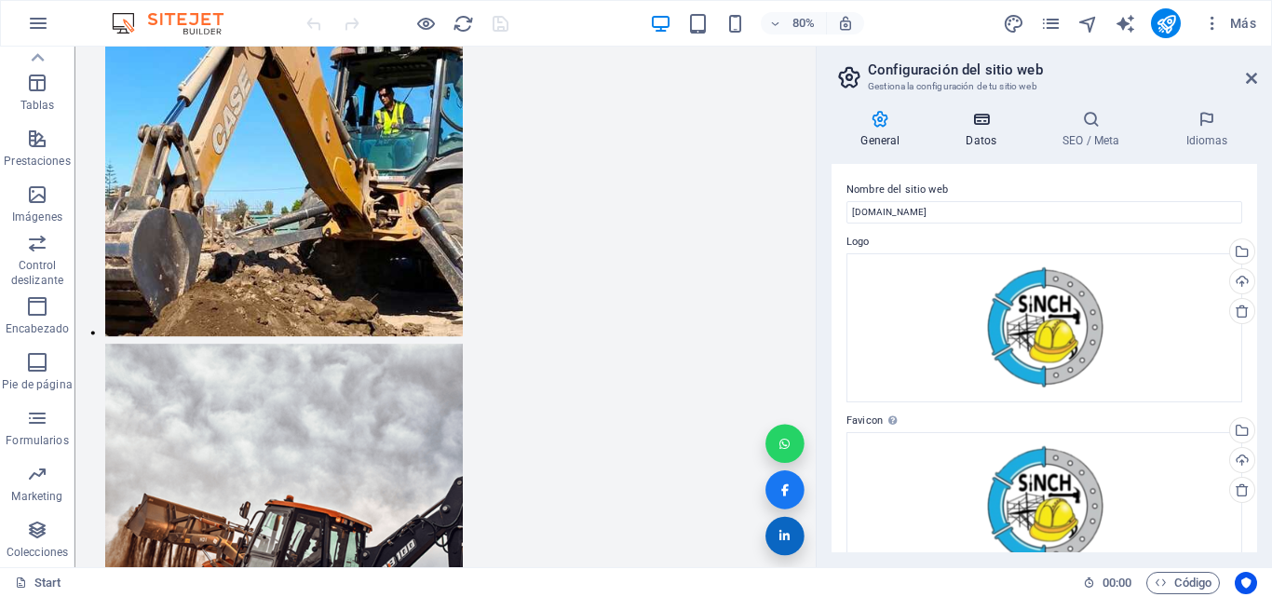
click at [990, 115] on icon at bounding box center [981, 119] width 89 height 19
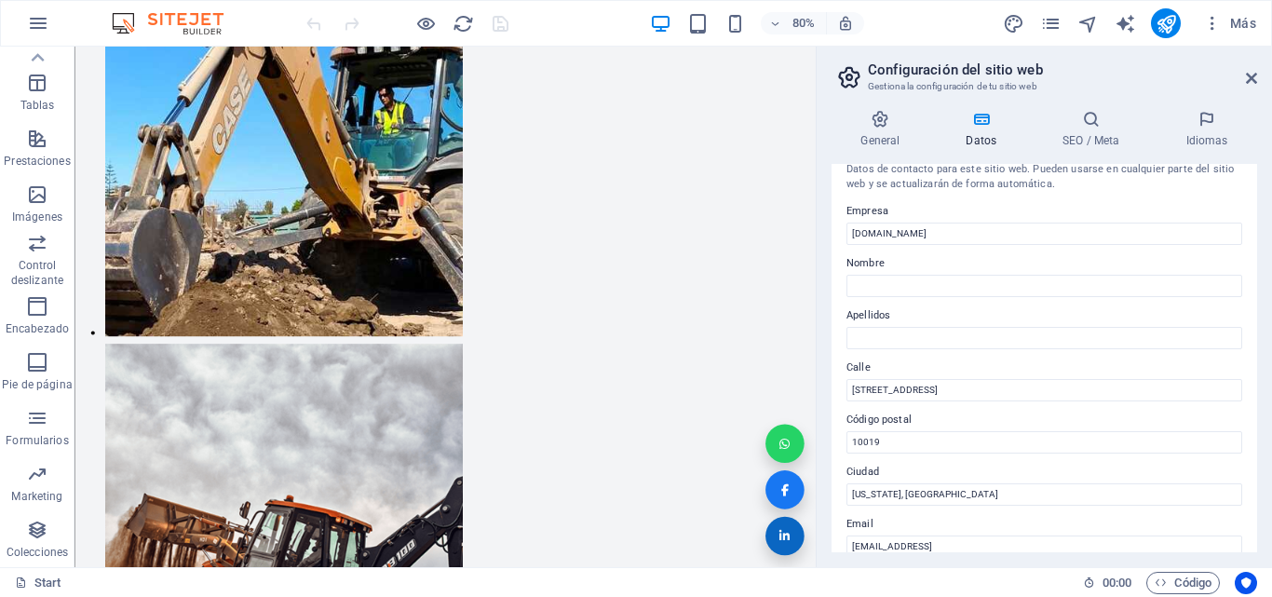
scroll to position [0, 0]
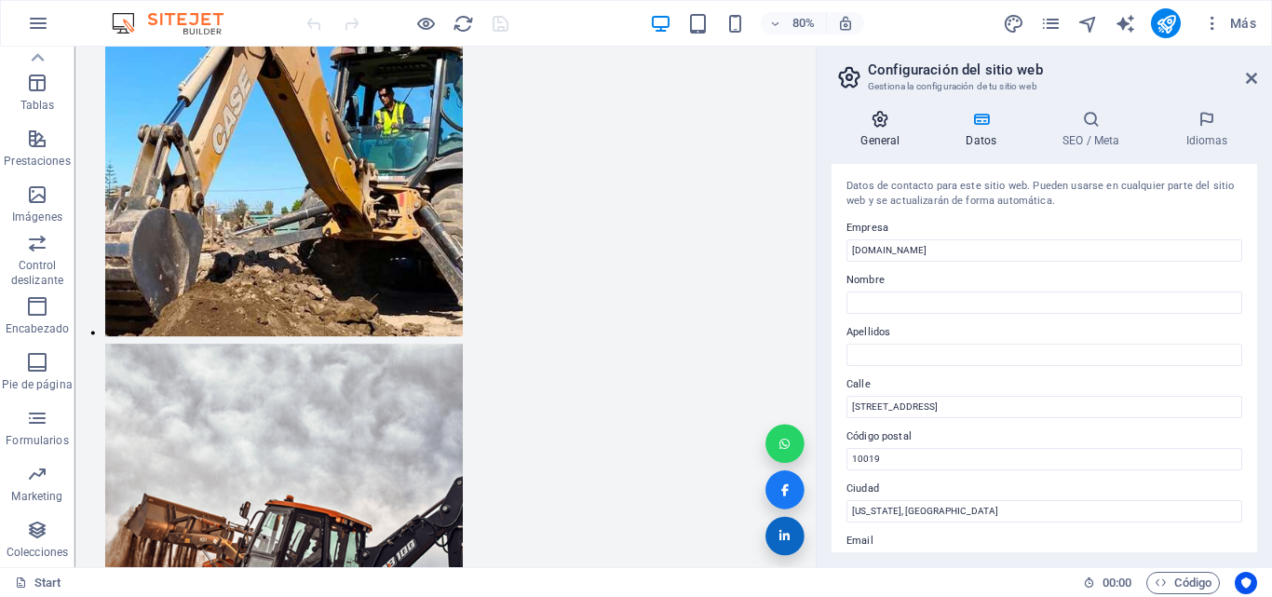
click at [894, 124] on icon at bounding box center [880, 119] width 98 height 19
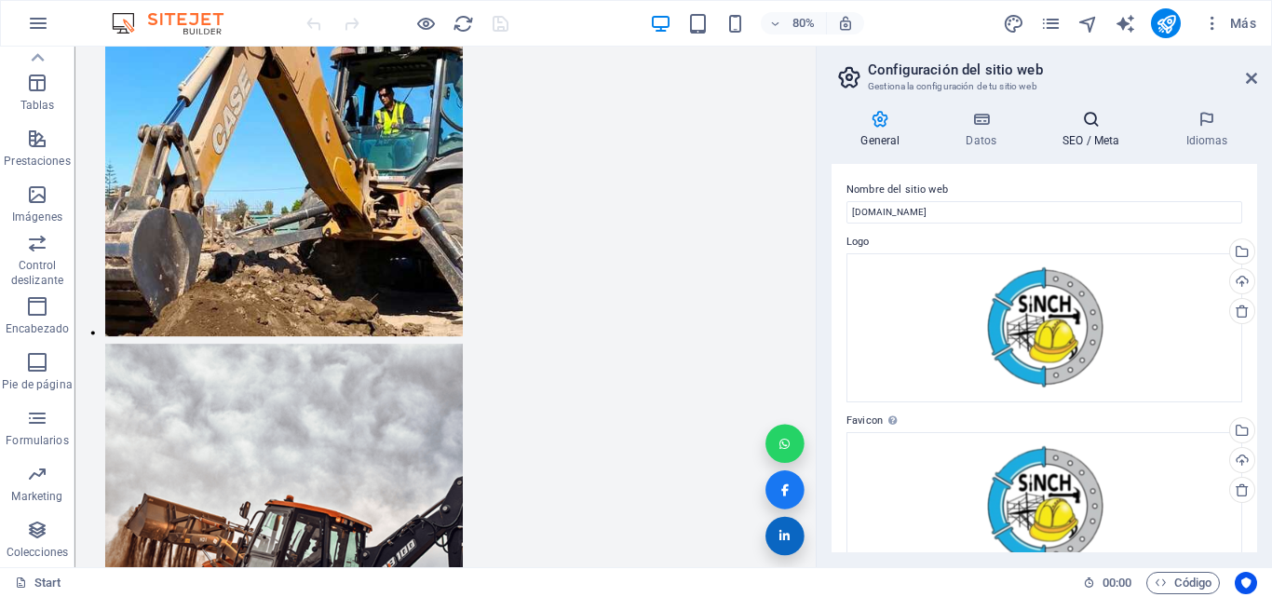
click at [1095, 115] on icon at bounding box center [1090, 119] width 115 height 19
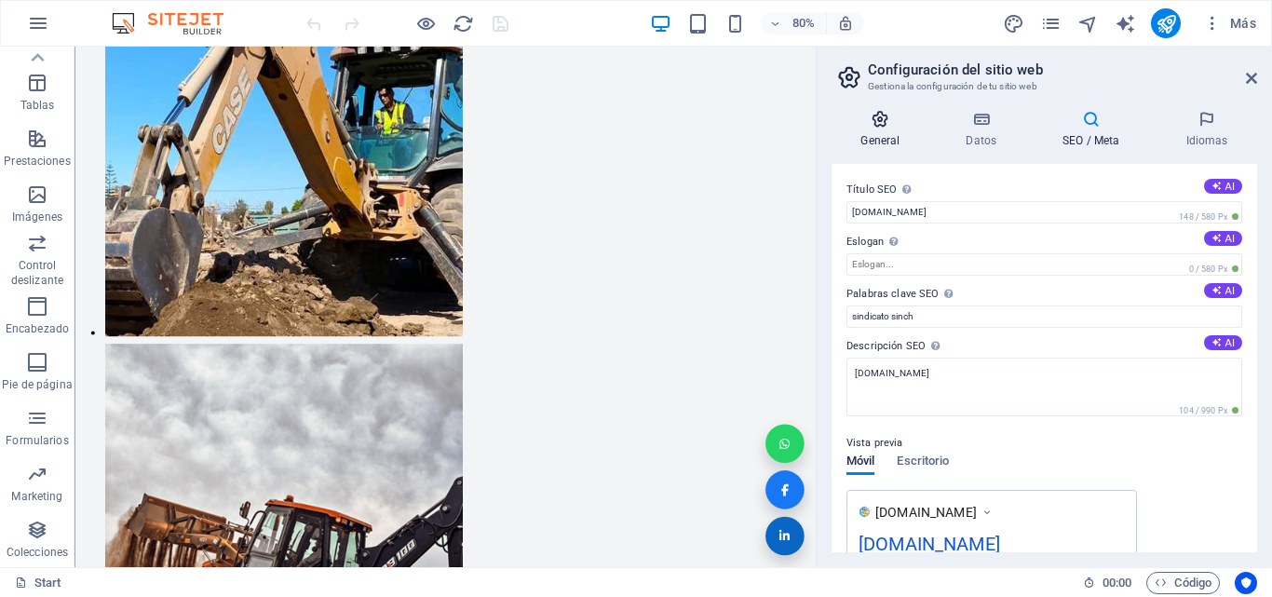
click at [883, 128] on h4 "General" at bounding box center [883, 129] width 105 height 39
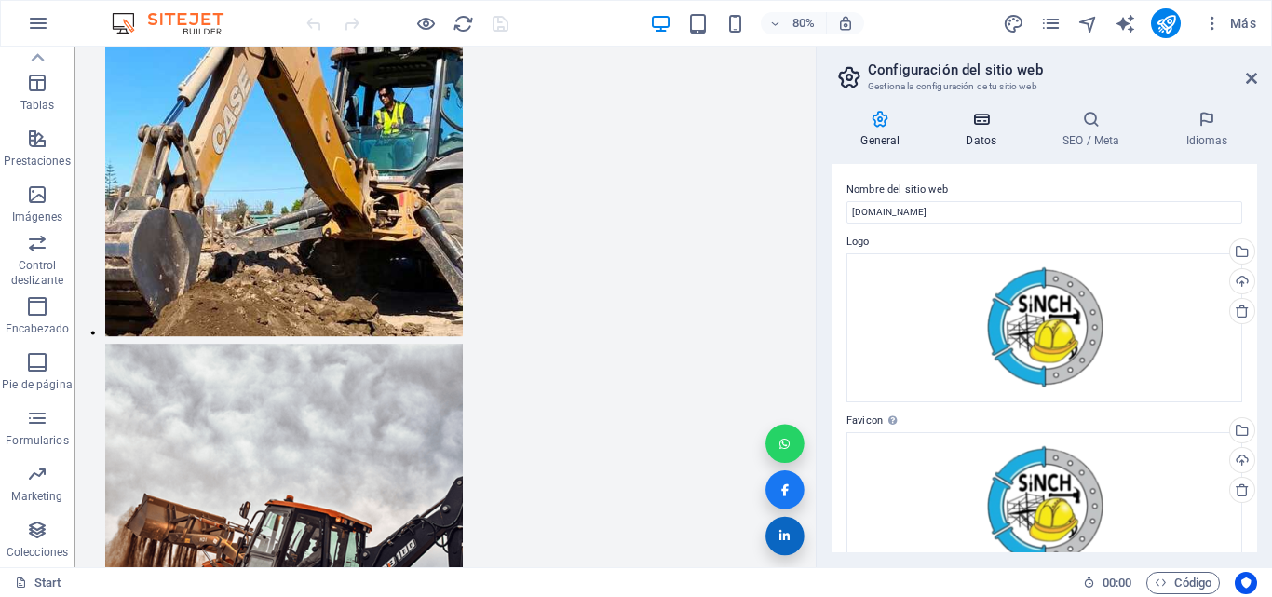
click at [975, 128] on h4 "Datos" at bounding box center [985, 129] width 97 height 39
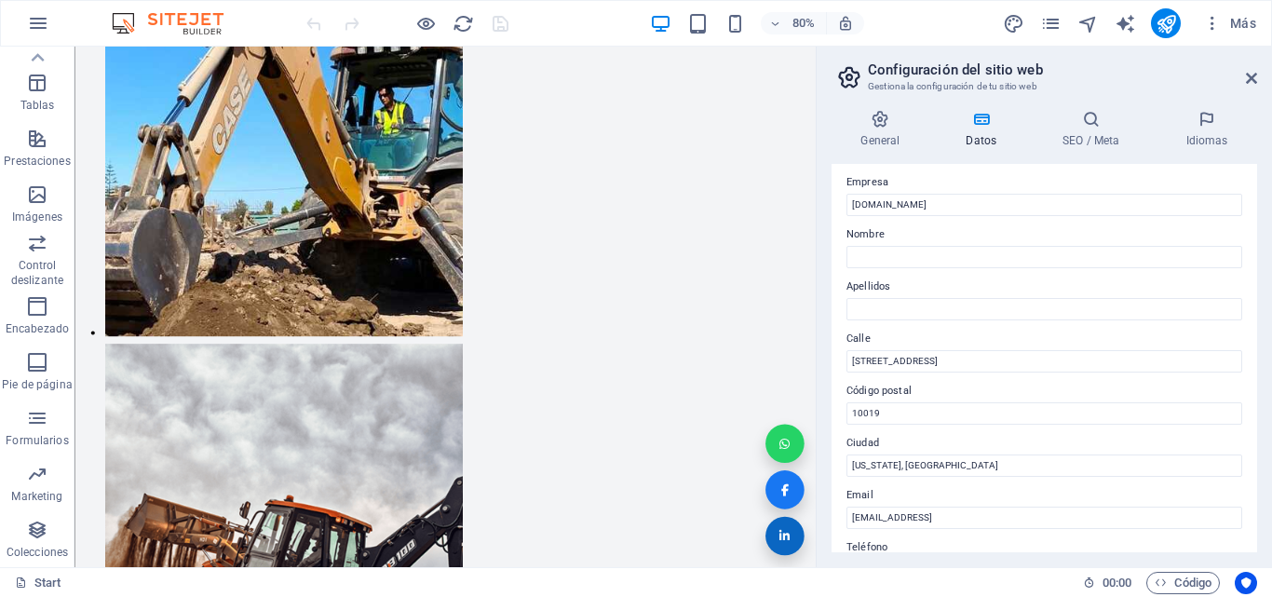
scroll to position [25, 0]
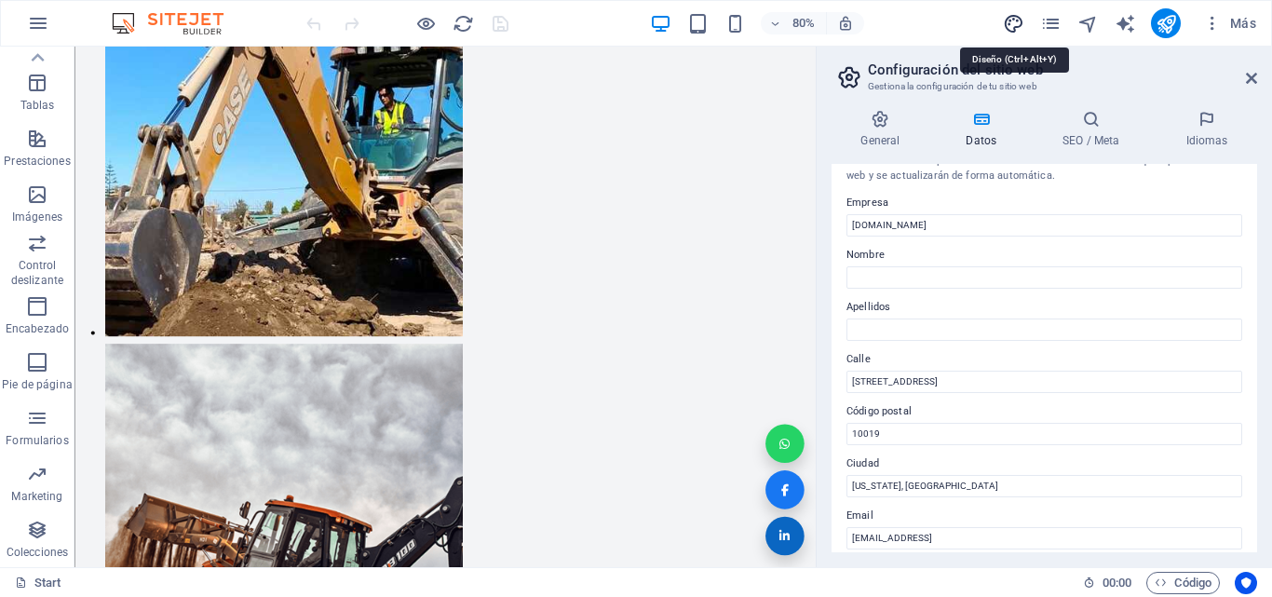
click at [1004, 22] on icon "design" at bounding box center [1013, 23] width 21 height 21
select select "px"
select select "400"
select select "px"
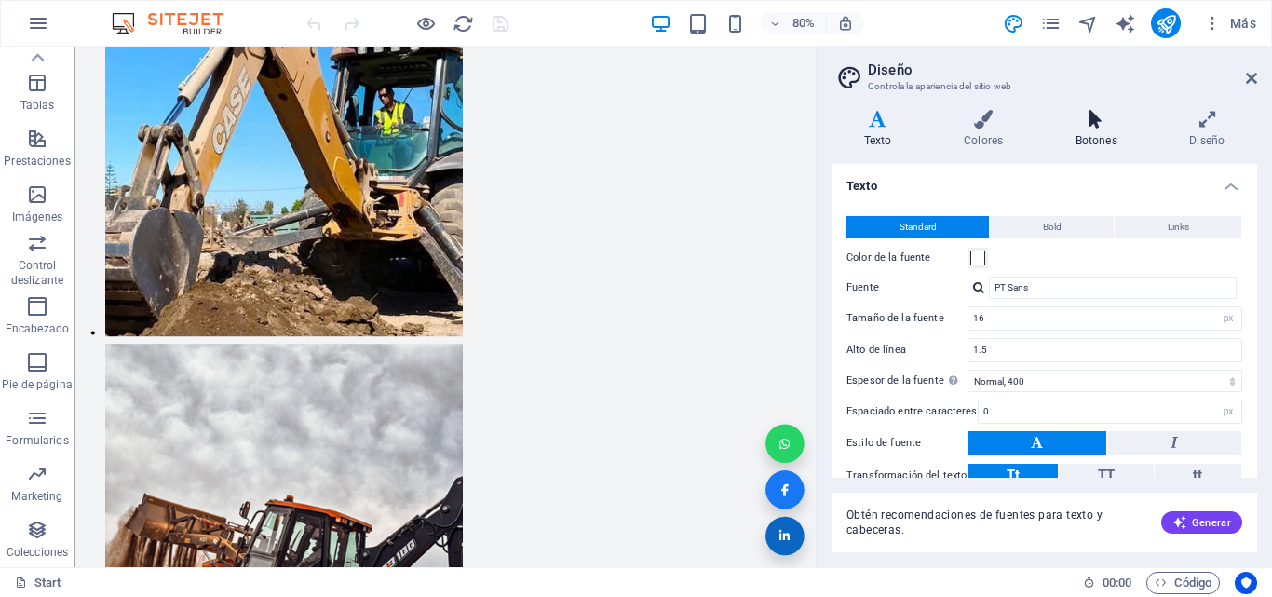
click at [1111, 124] on icon at bounding box center [1096, 119] width 107 height 19
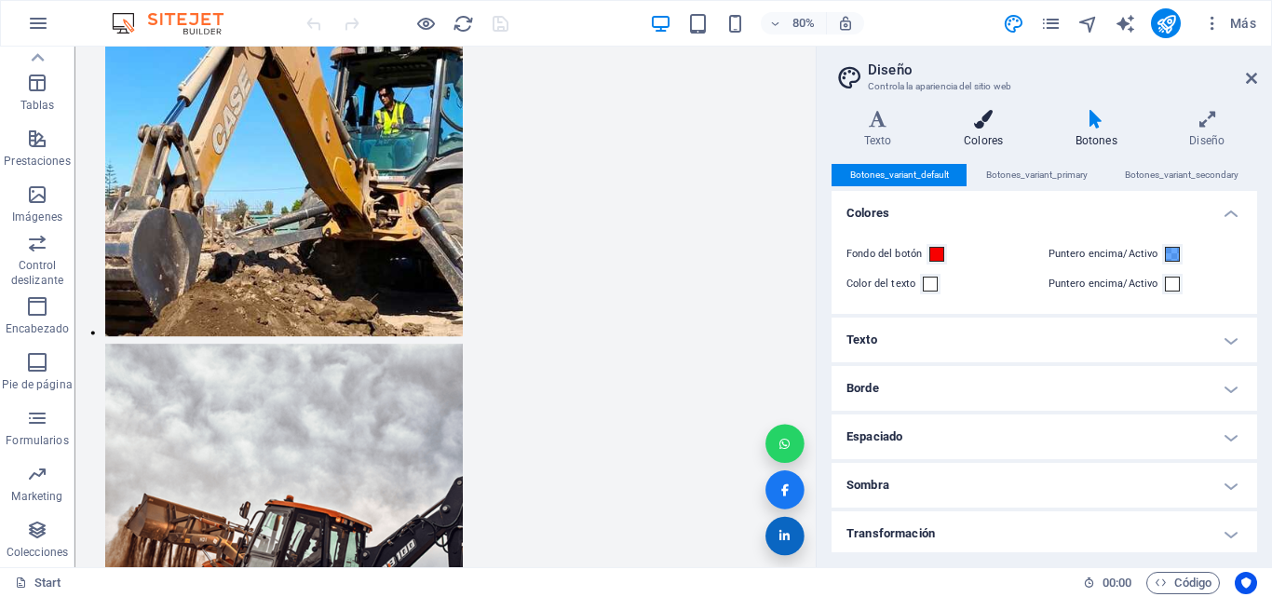
click at [1001, 128] on icon at bounding box center [983, 119] width 104 height 19
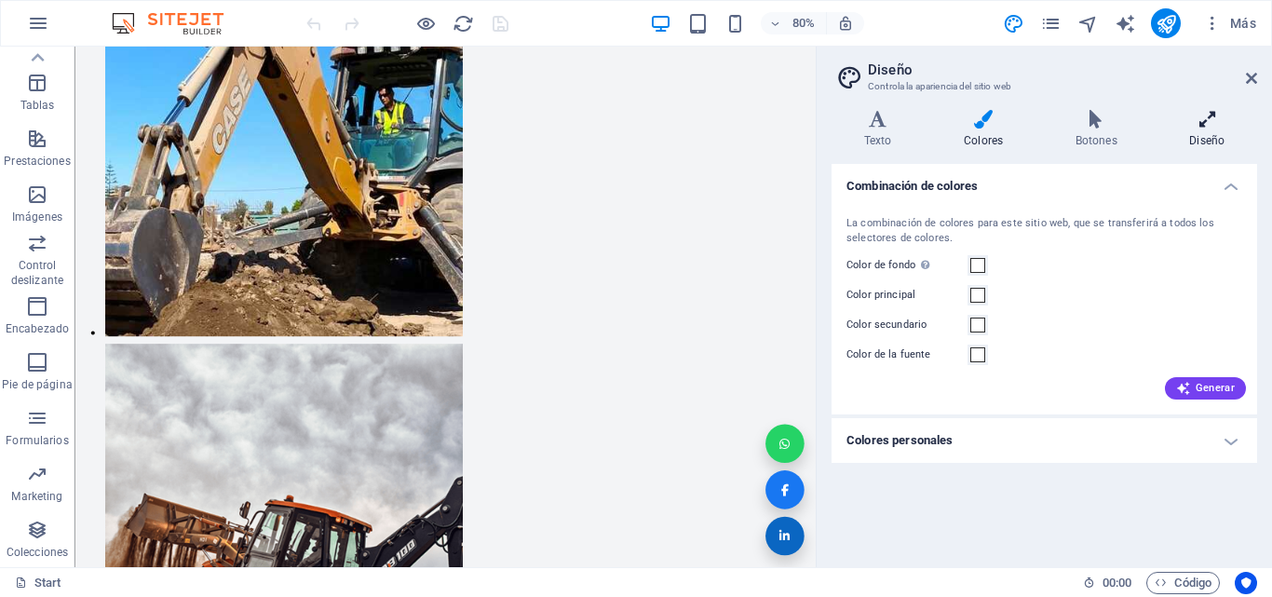
click at [1218, 123] on icon at bounding box center [1207, 119] width 100 height 19
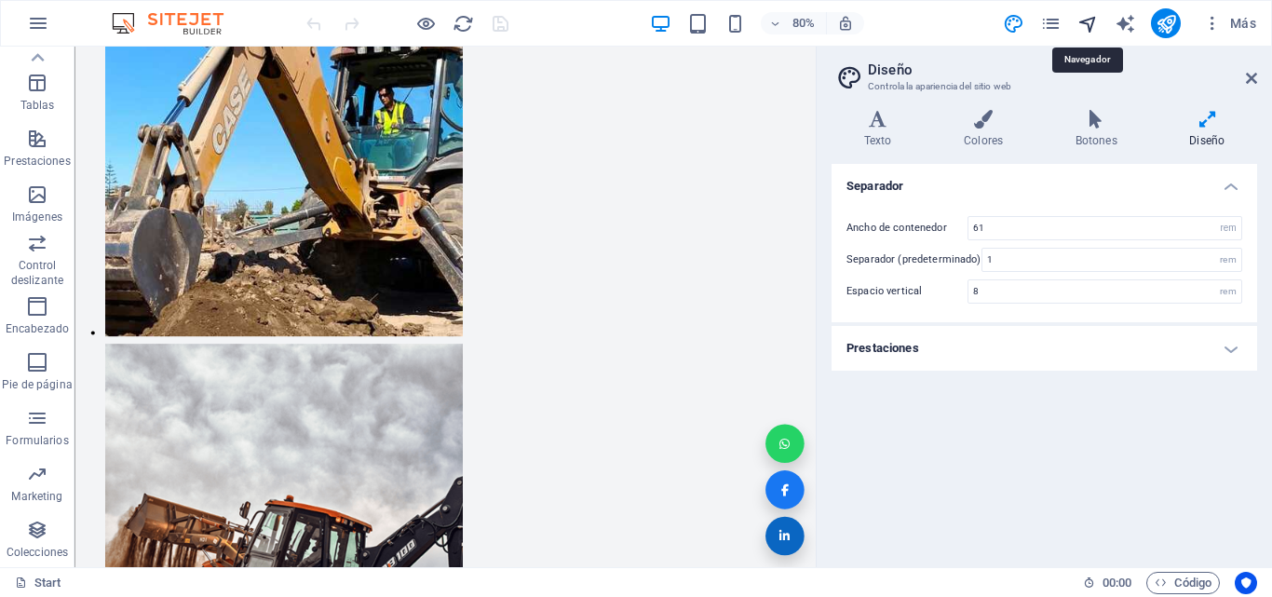
click at [1091, 27] on icon "navigator" at bounding box center [1087, 23] width 21 height 21
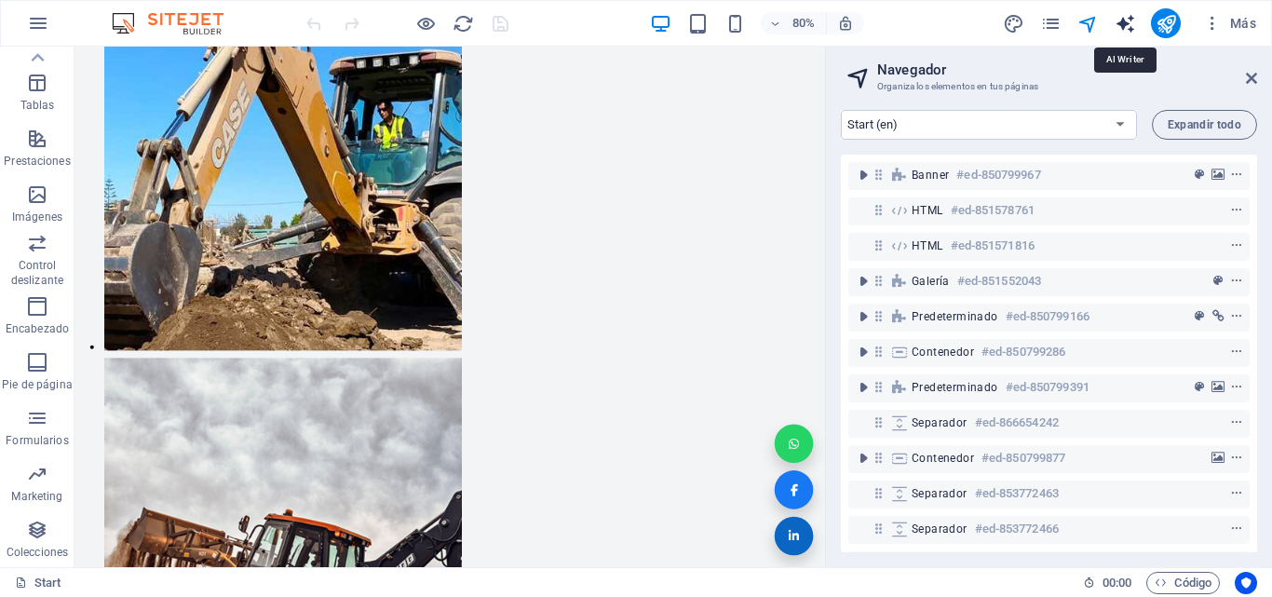
click at [1125, 26] on icon "text_generator" at bounding box center [1124, 23] width 21 height 21
select select "English"
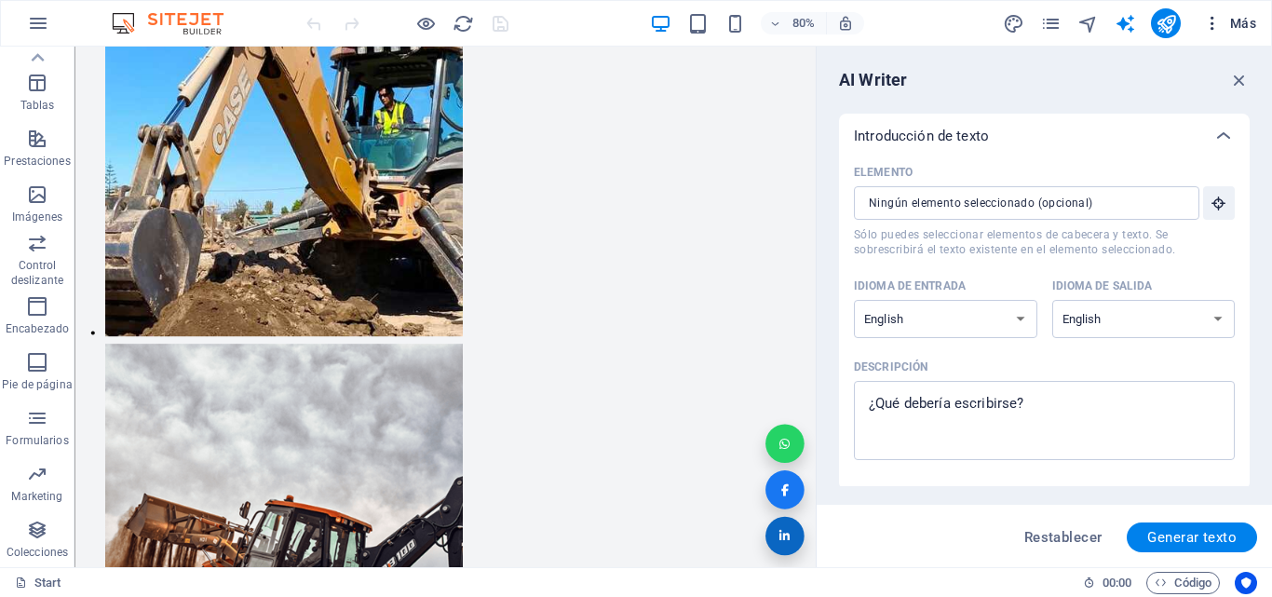
click at [1210, 31] on icon "button" at bounding box center [1212, 23] width 19 height 19
click at [1186, 583] on span "Código" at bounding box center [1182, 583] width 57 height 22
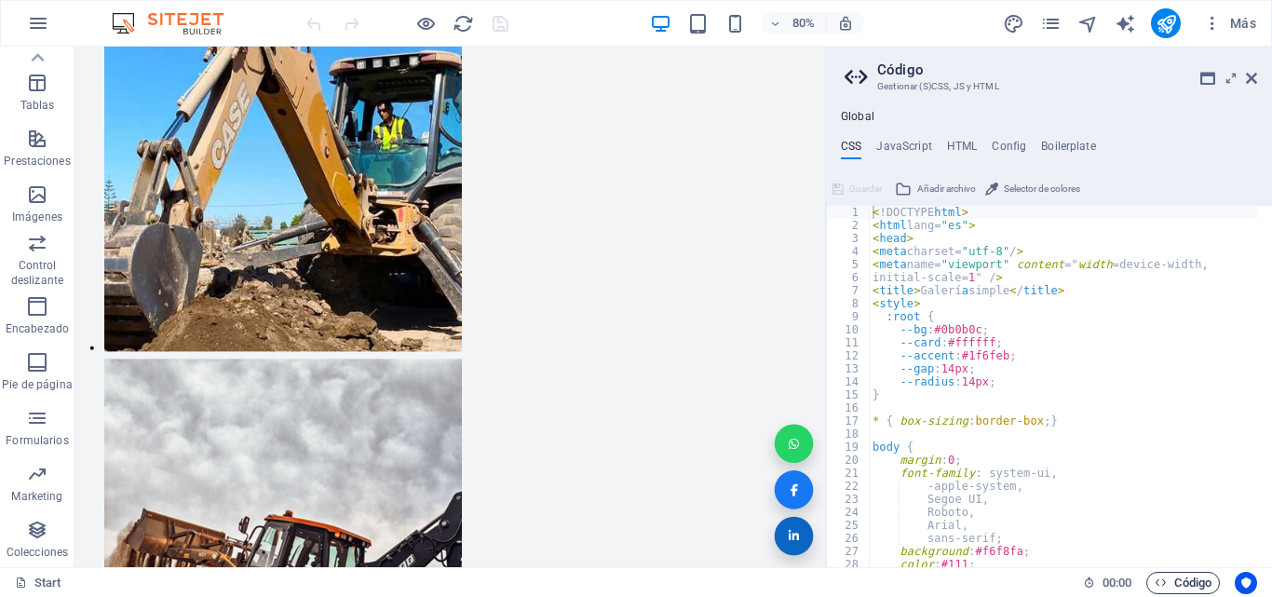
click at [1186, 583] on span "Código" at bounding box center [1182, 583] width 57 height 22
click at [913, 143] on h4 "JavaScript" at bounding box center [903, 150] width 55 height 20
type textarea "/* JS for preset "Menu V2" */"
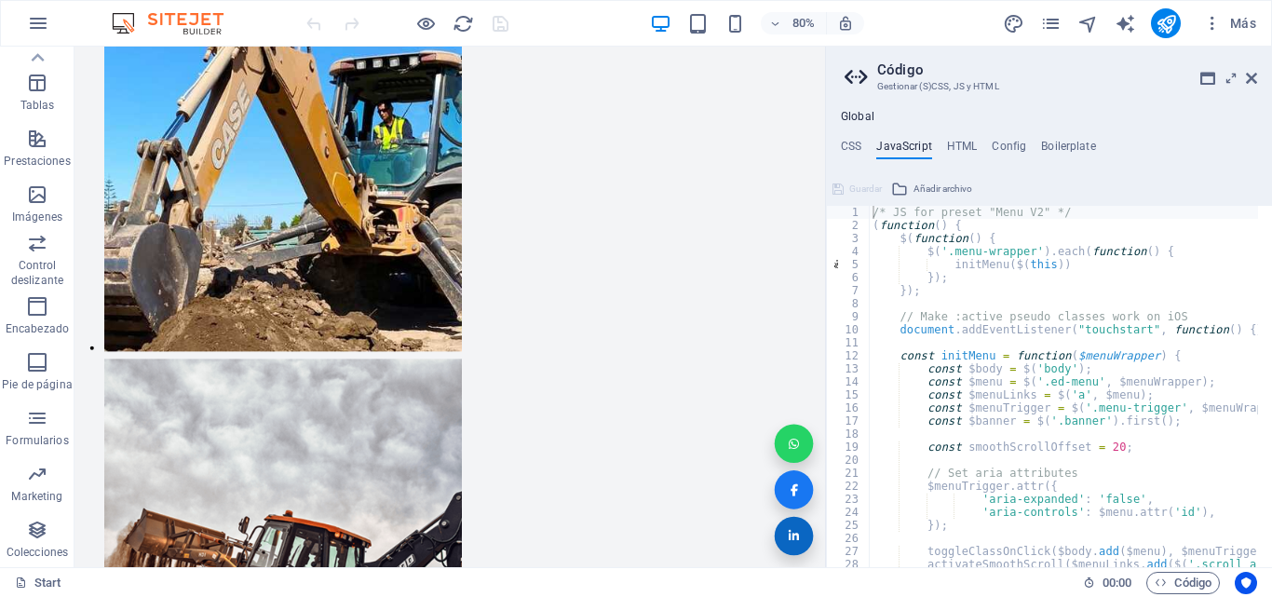
click at [913, 143] on h4 "JavaScript" at bounding box center [903, 150] width 55 height 20
click at [969, 141] on h4 "HTML" at bounding box center [962, 150] width 31 height 20
type textarea "<a href="#main-content" class="wv-link-content button">Skip to main content</a>"
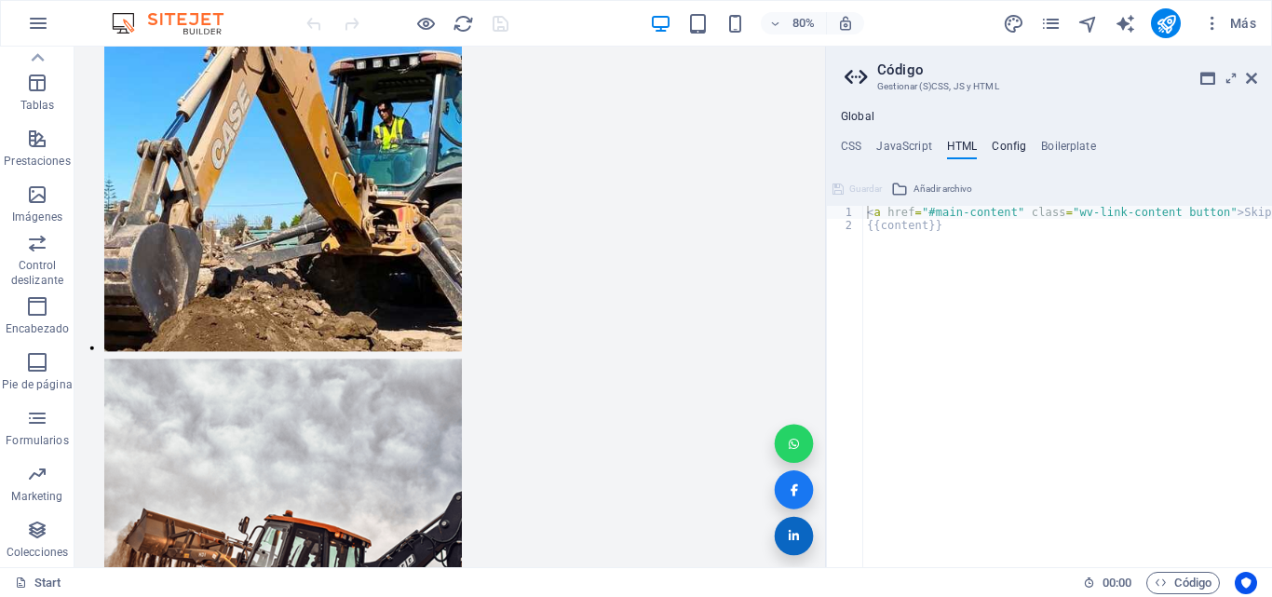
click at [1011, 153] on h4 "Config" at bounding box center [1009, 150] width 34 height 20
type textarea "$color-background: #ffffff;"
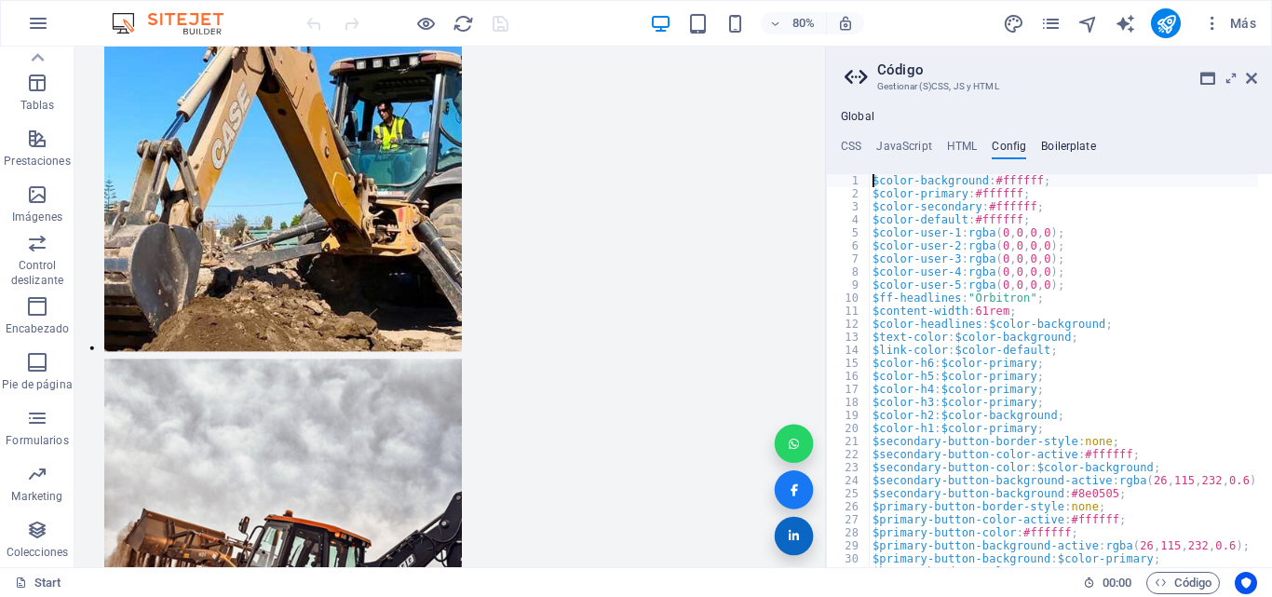
click at [1070, 143] on h4 "Boilerplate" at bounding box center [1068, 150] width 55 height 20
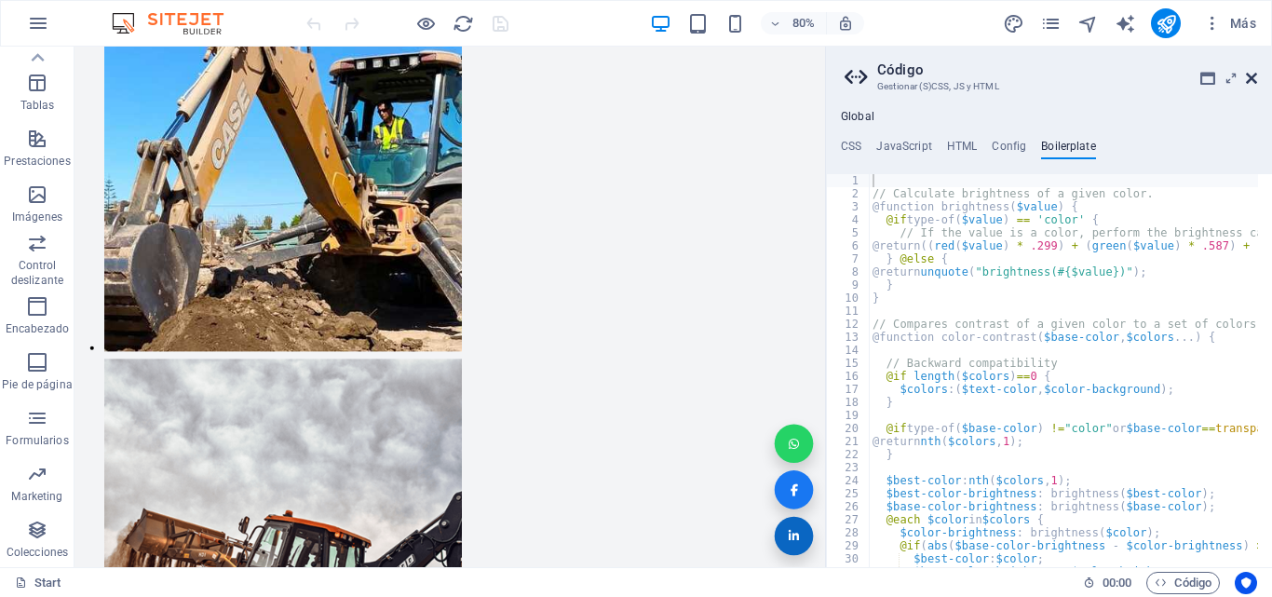
click at [1251, 78] on icon at bounding box center [1251, 78] width 11 height 15
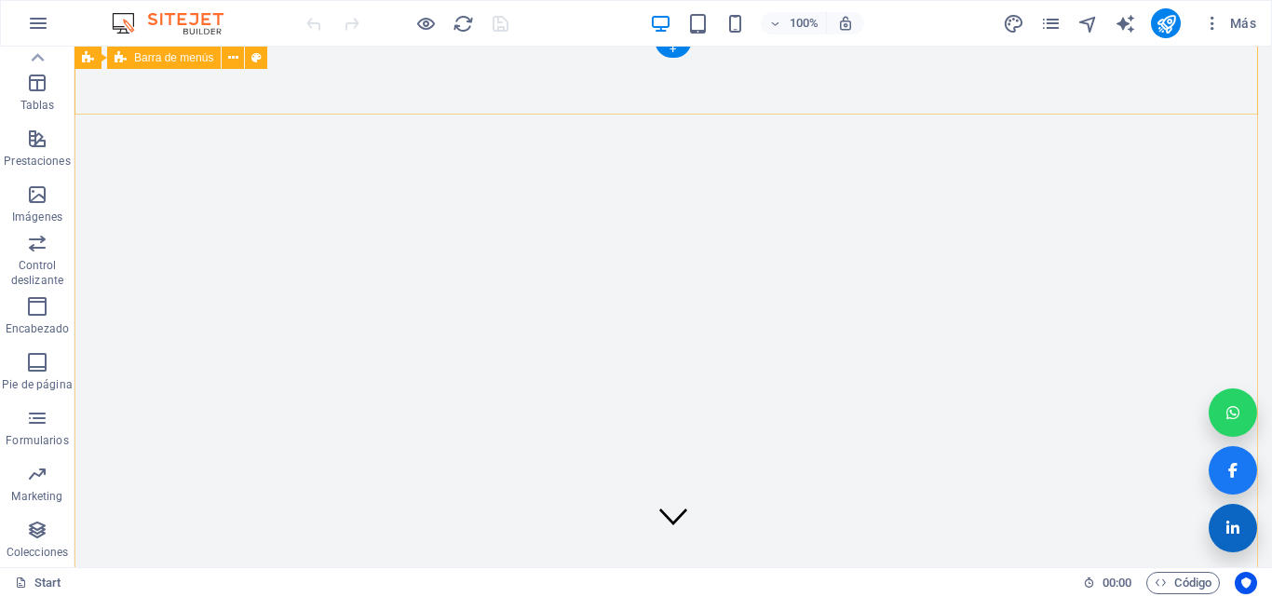
scroll to position [0, 0]
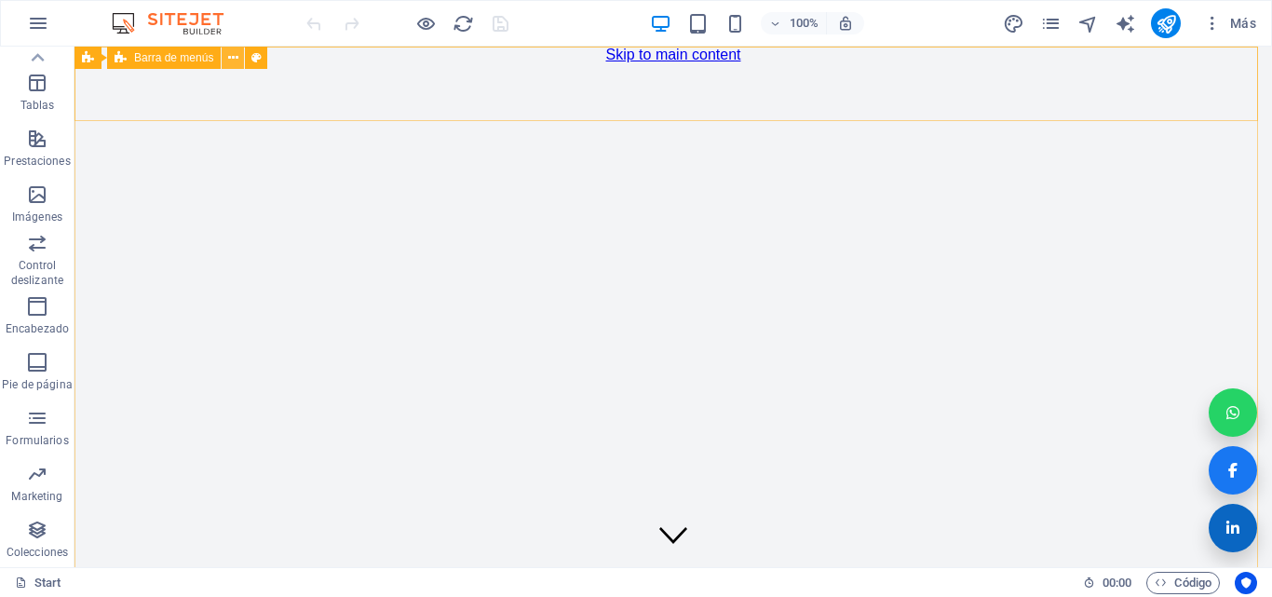
click at [234, 55] on icon at bounding box center [233, 58] width 10 height 20
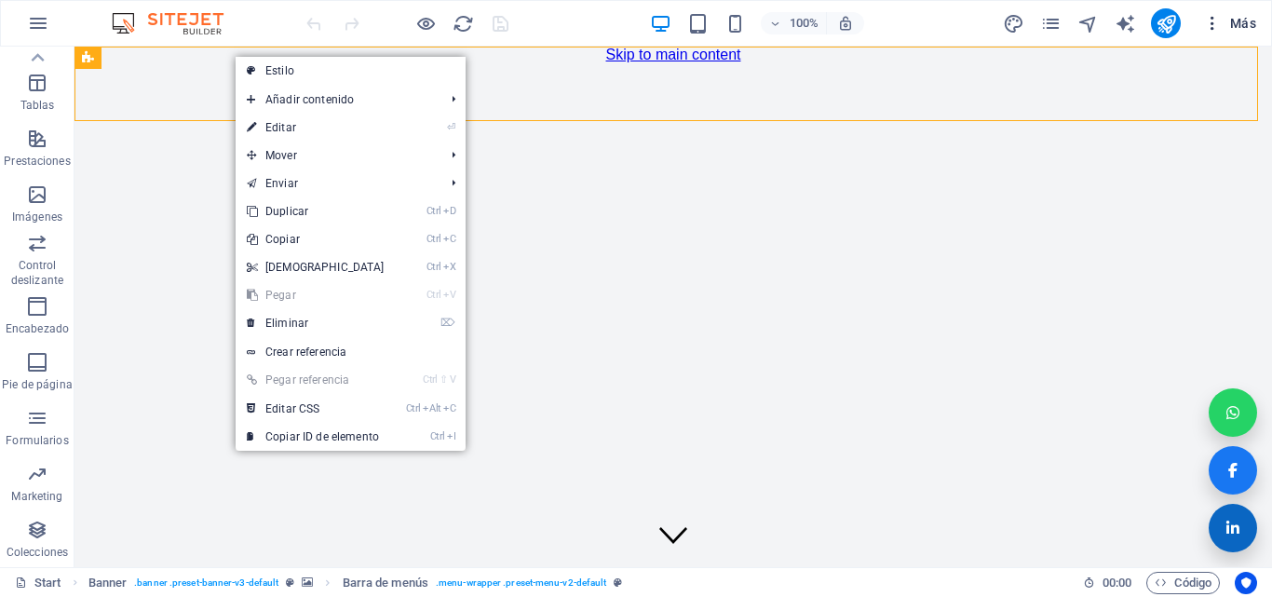
click at [1215, 26] on icon "button" at bounding box center [1212, 23] width 19 height 19
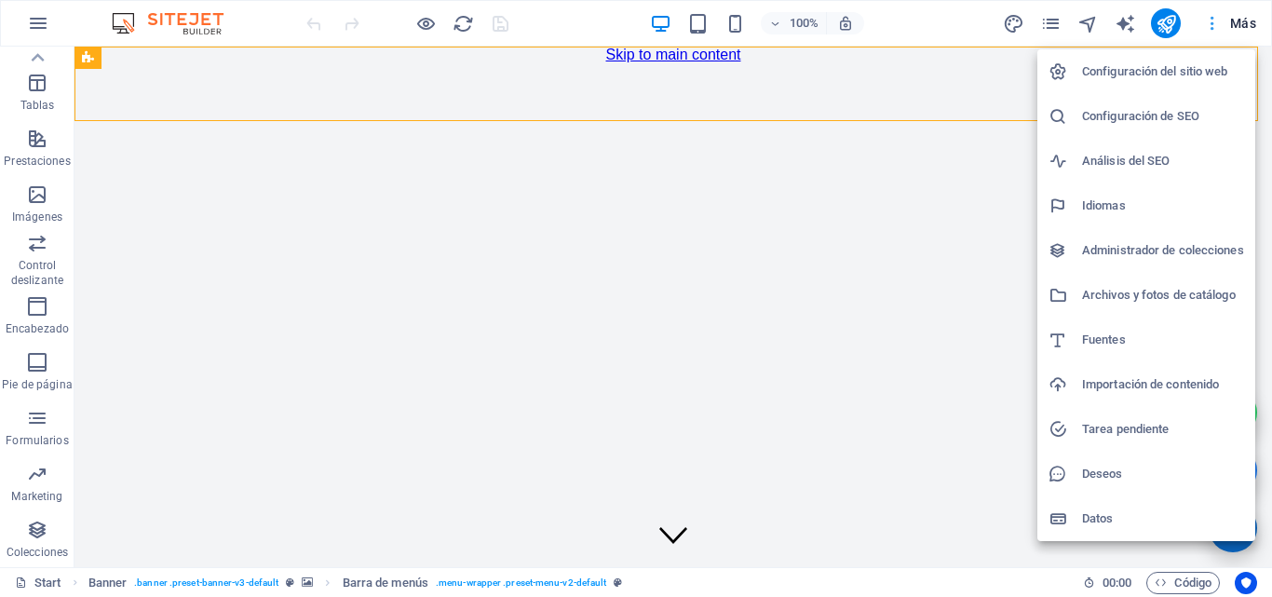
click at [1215, 26] on div at bounding box center [636, 298] width 1272 height 597
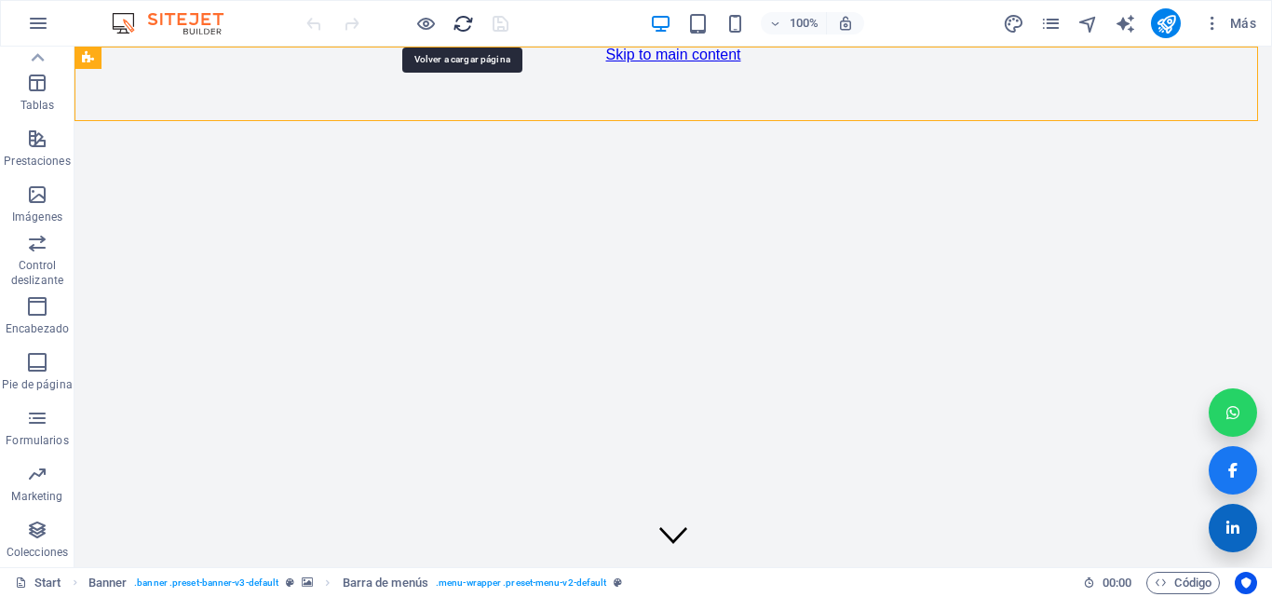
click at [461, 21] on icon "reload" at bounding box center [462, 23] width 21 height 21
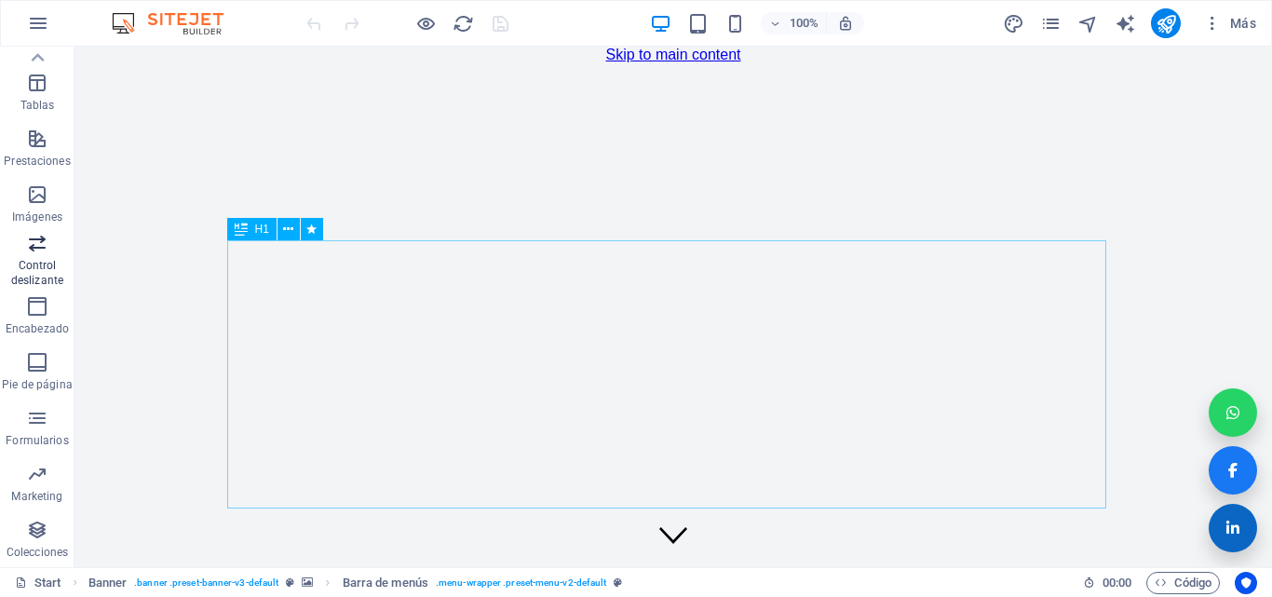
click at [47, 272] on p "Control deslizante" at bounding box center [37, 273] width 74 height 30
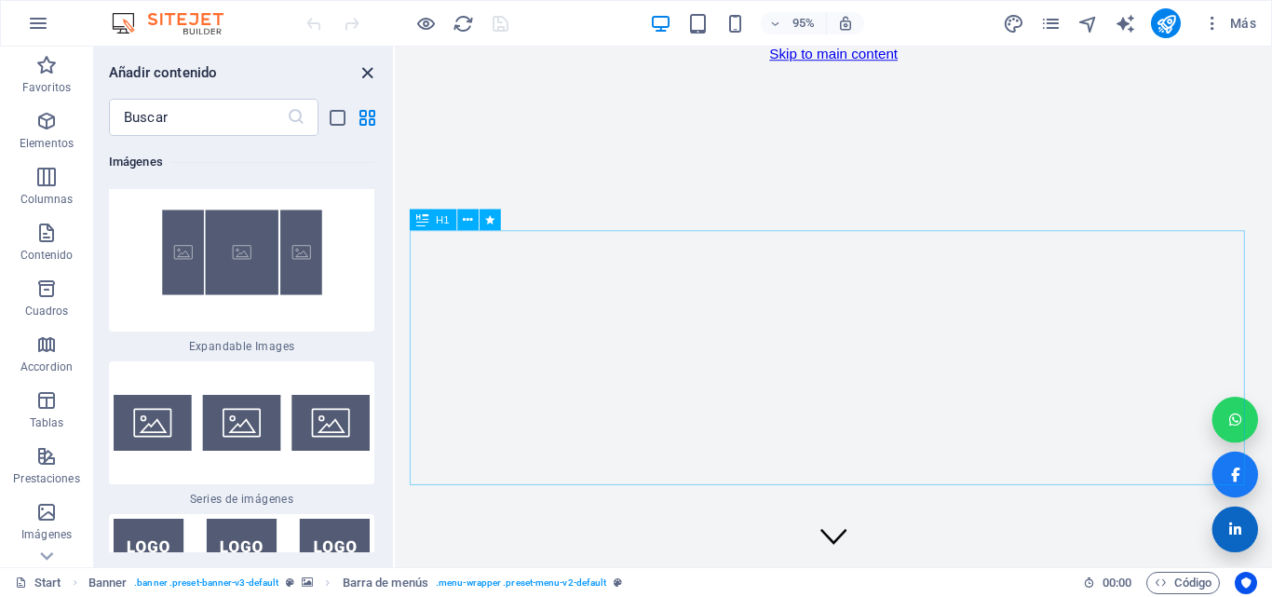
click at [368, 72] on icon "close panel" at bounding box center [367, 72] width 21 height 21
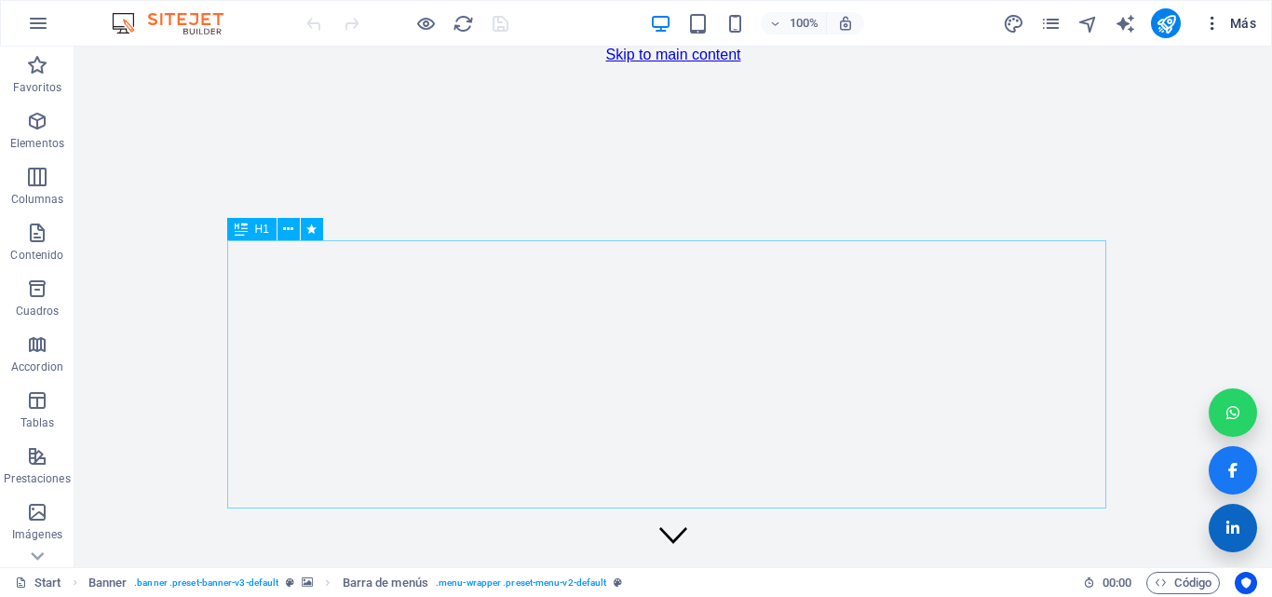
click at [1223, 26] on span "Más" at bounding box center [1229, 23] width 53 height 19
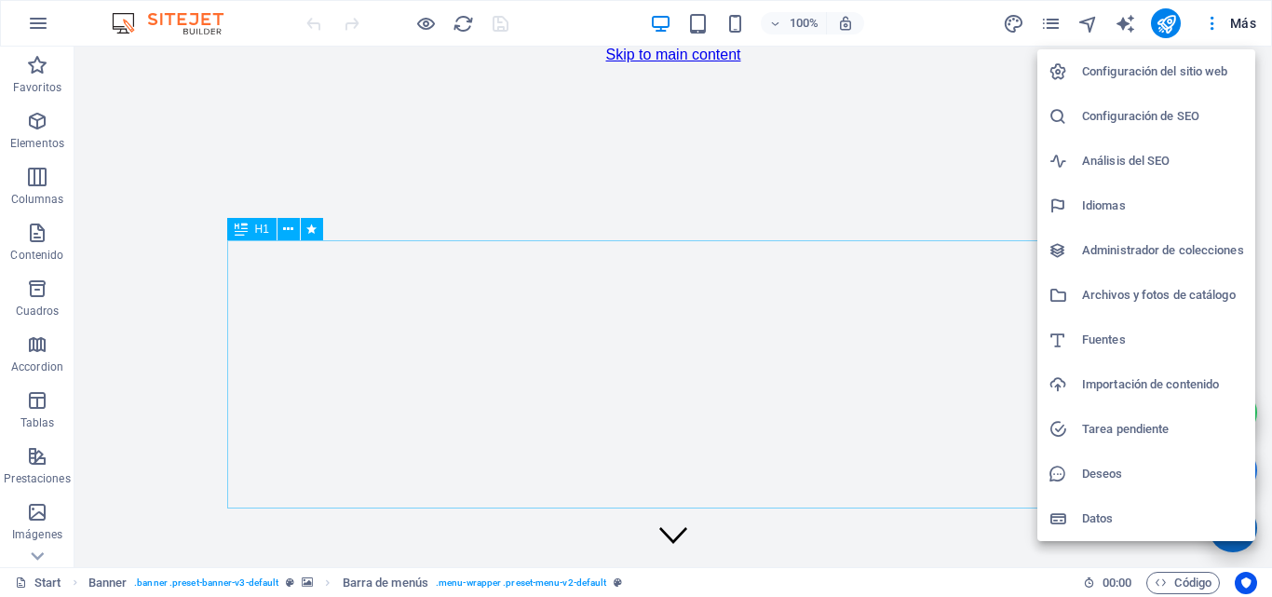
click at [1135, 151] on h6 "Análisis del SEO" at bounding box center [1163, 161] width 162 height 22
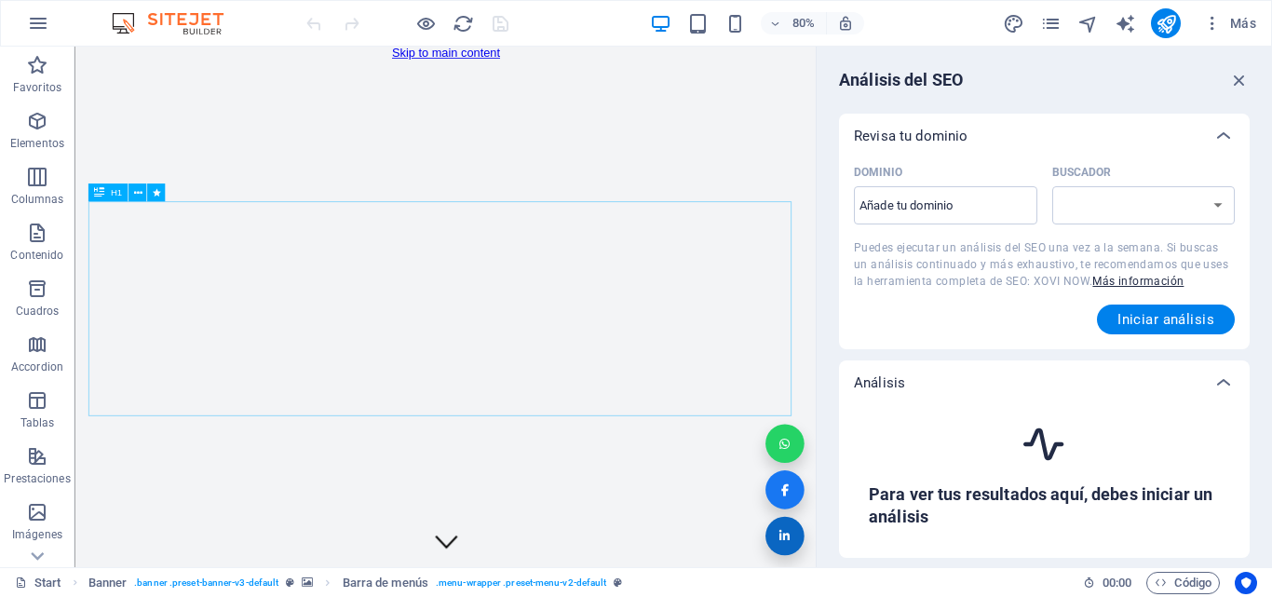
select select "google.com"
